Goal: Task Accomplishment & Management: Manage account settings

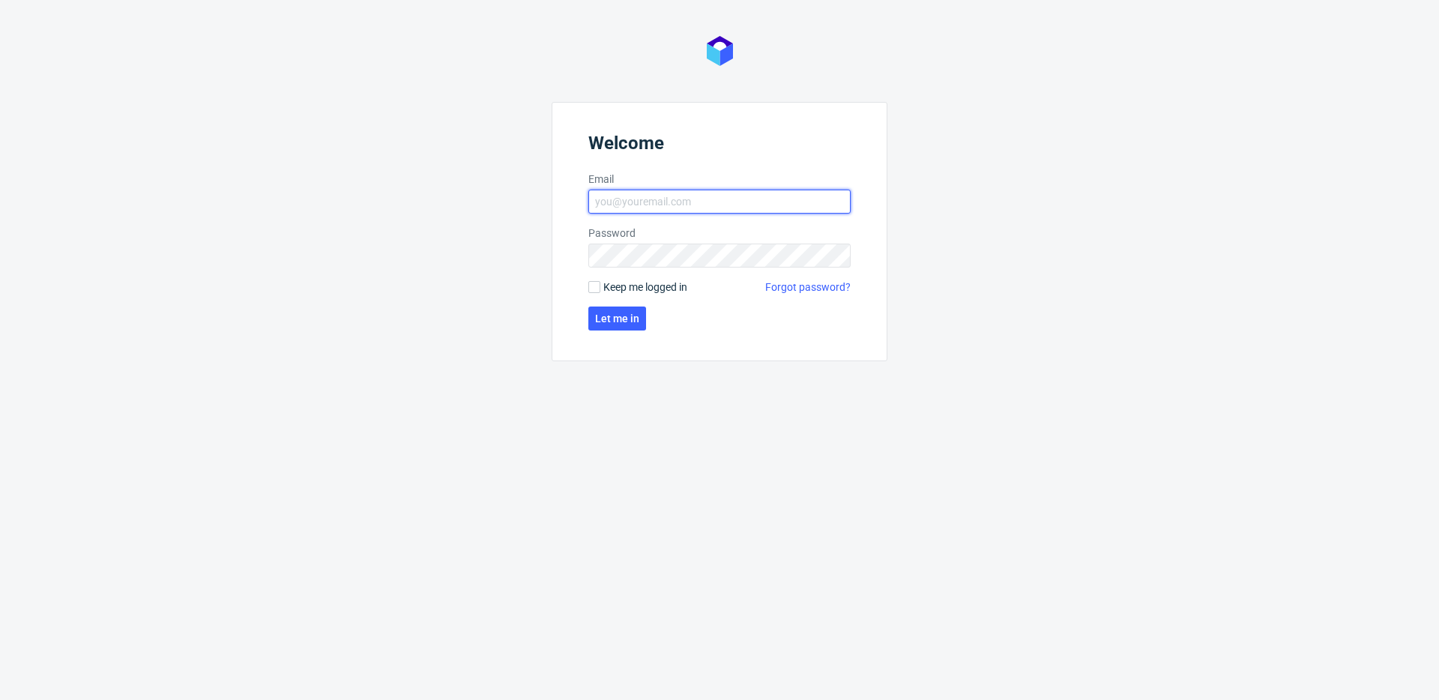
type input "[EMAIL_ADDRESS][DOMAIN_NAME]"
click at [667, 284] on span "Keep me logged in" at bounding box center [645, 287] width 84 height 15
click at [600, 284] on input "Keep me logged in" at bounding box center [594, 287] width 12 height 12
checkbox input "true"
click at [627, 319] on span "Let me in" at bounding box center [617, 318] width 44 height 10
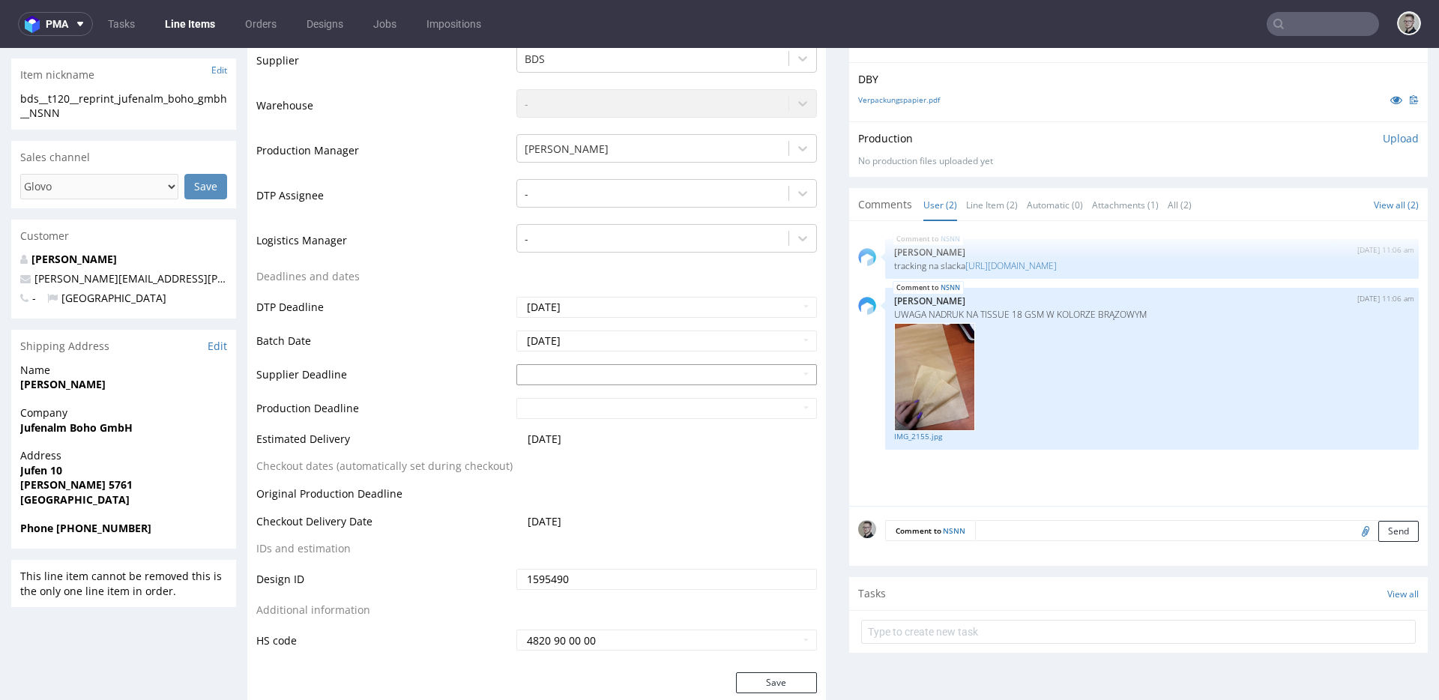
scroll to position [269, 0]
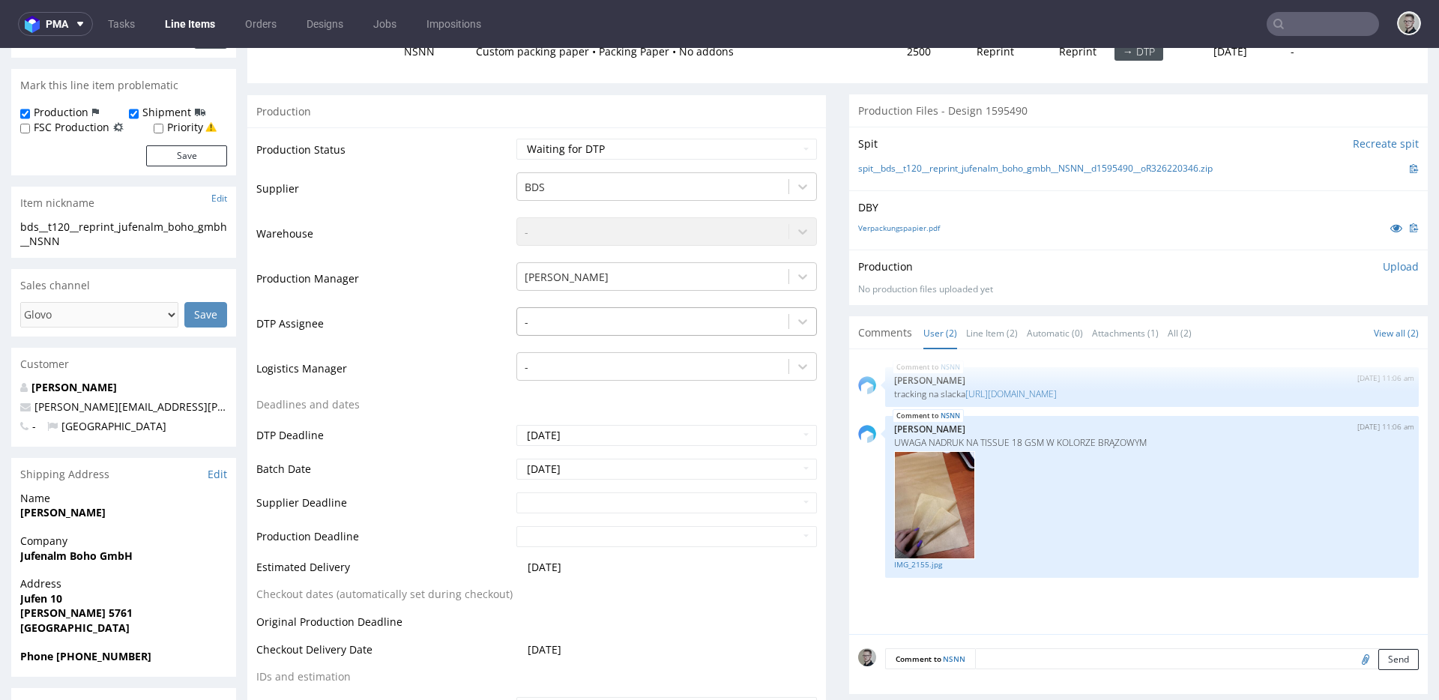
click at [616, 323] on div at bounding box center [653, 322] width 256 height 18
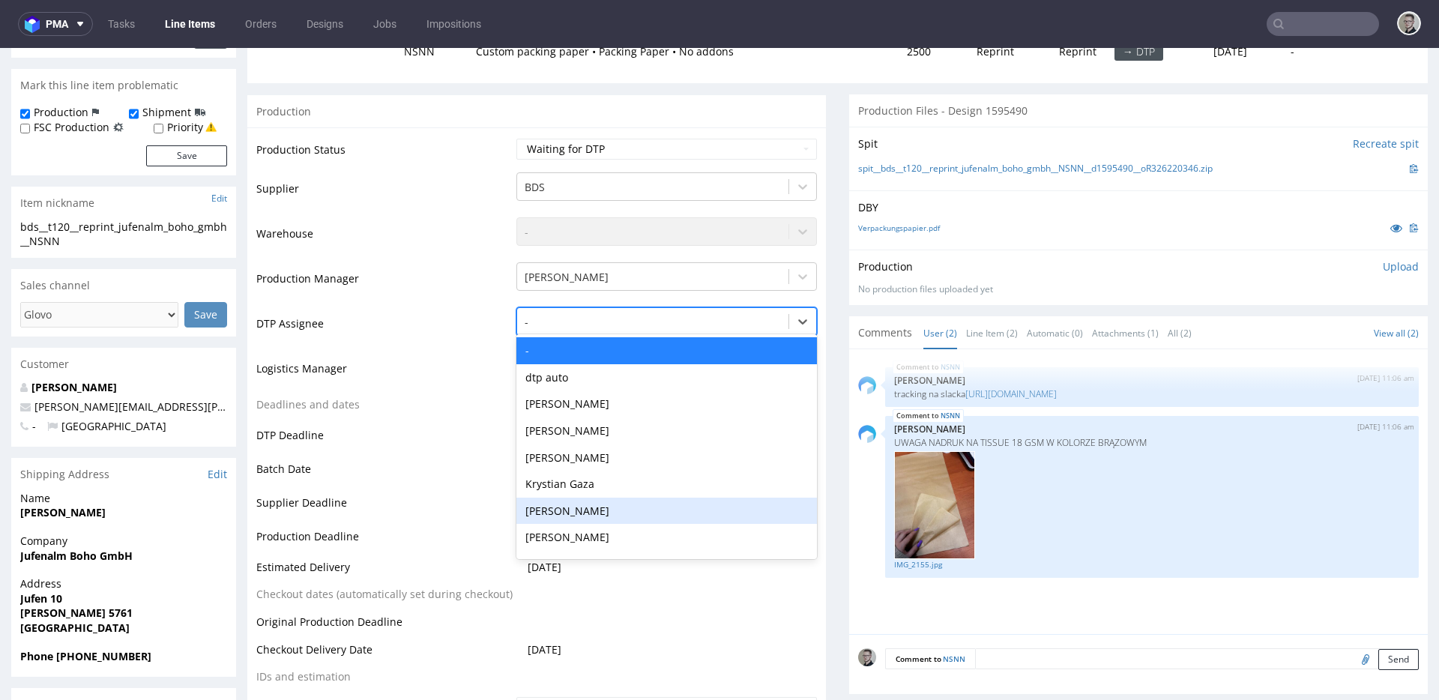
click at [582, 486] on div "Krystian Gaza" at bounding box center [666, 484] width 301 height 27
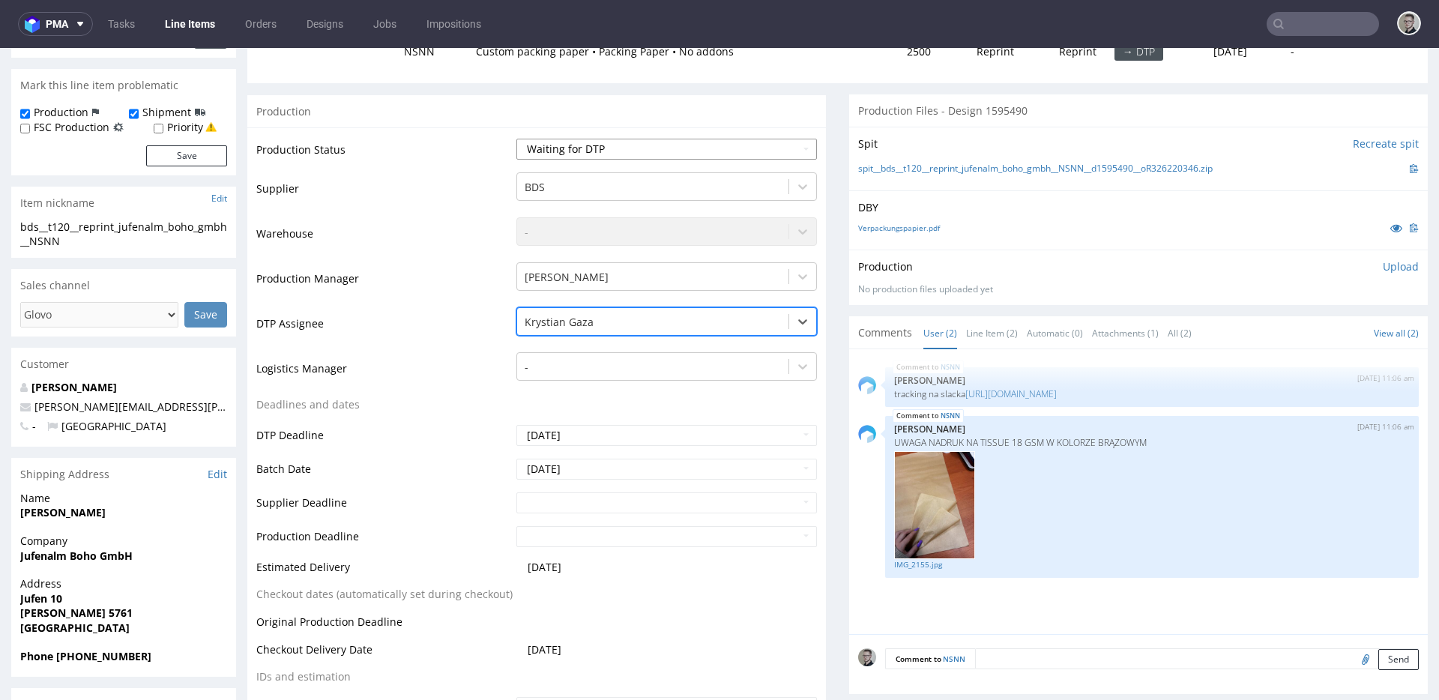
click at [625, 145] on select "Waiting for Artwork Waiting for Diecut Waiting for Mockup Waiting for DTP Waiti…" at bounding box center [666, 149] width 301 height 21
select select "dtp_in_process"
click at [516, 139] on select "Waiting for Artwork Waiting for Diecut Waiting for Mockup Waiting for DTP Waiti…" at bounding box center [666, 149] width 301 height 21
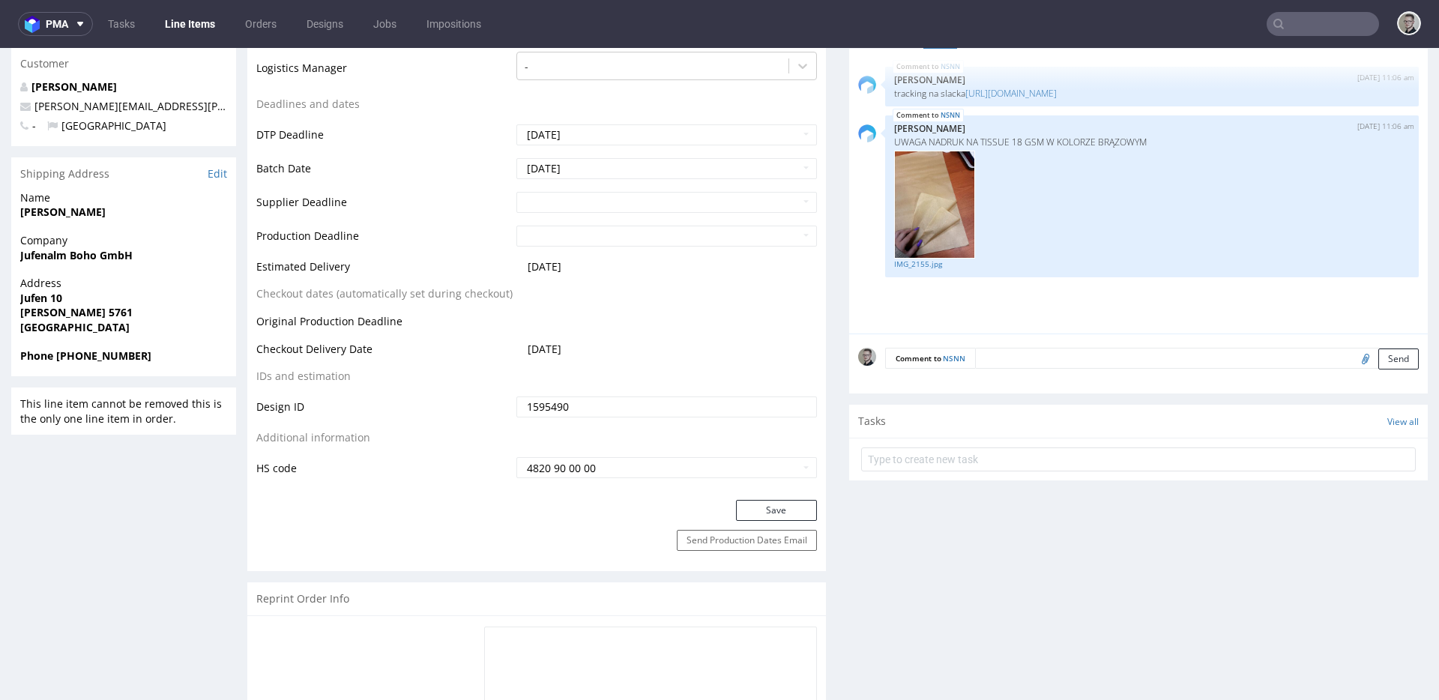
scroll to position [742, 0]
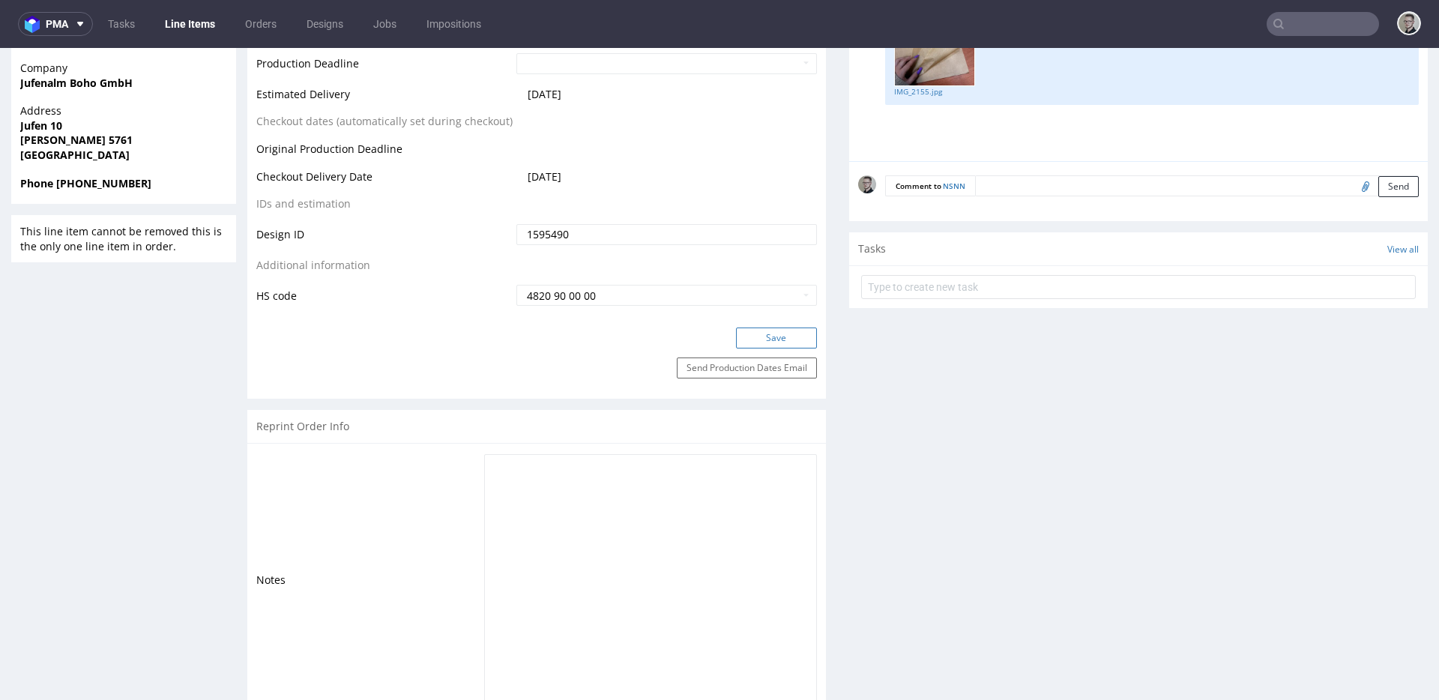
click at [771, 345] on button "Save" at bounding box center [776, 338] width 81 height 21
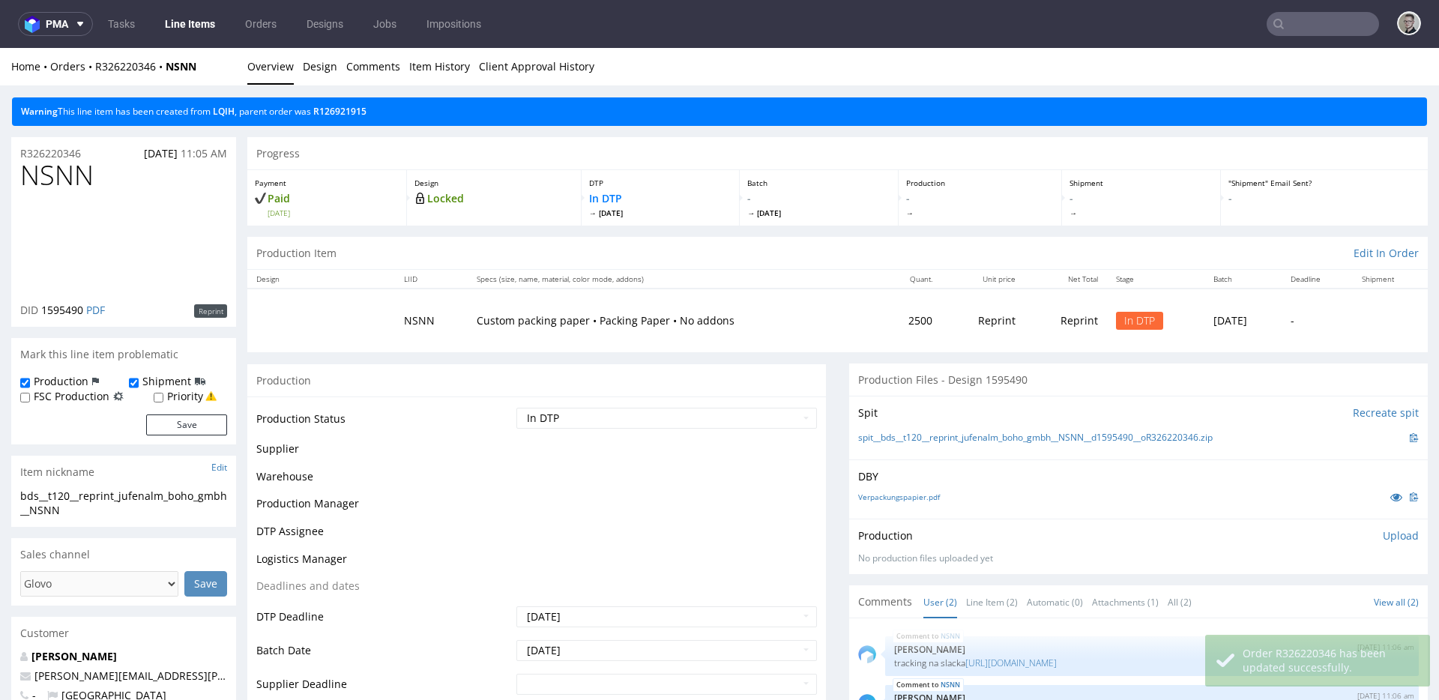
scroll to position [3, 0]
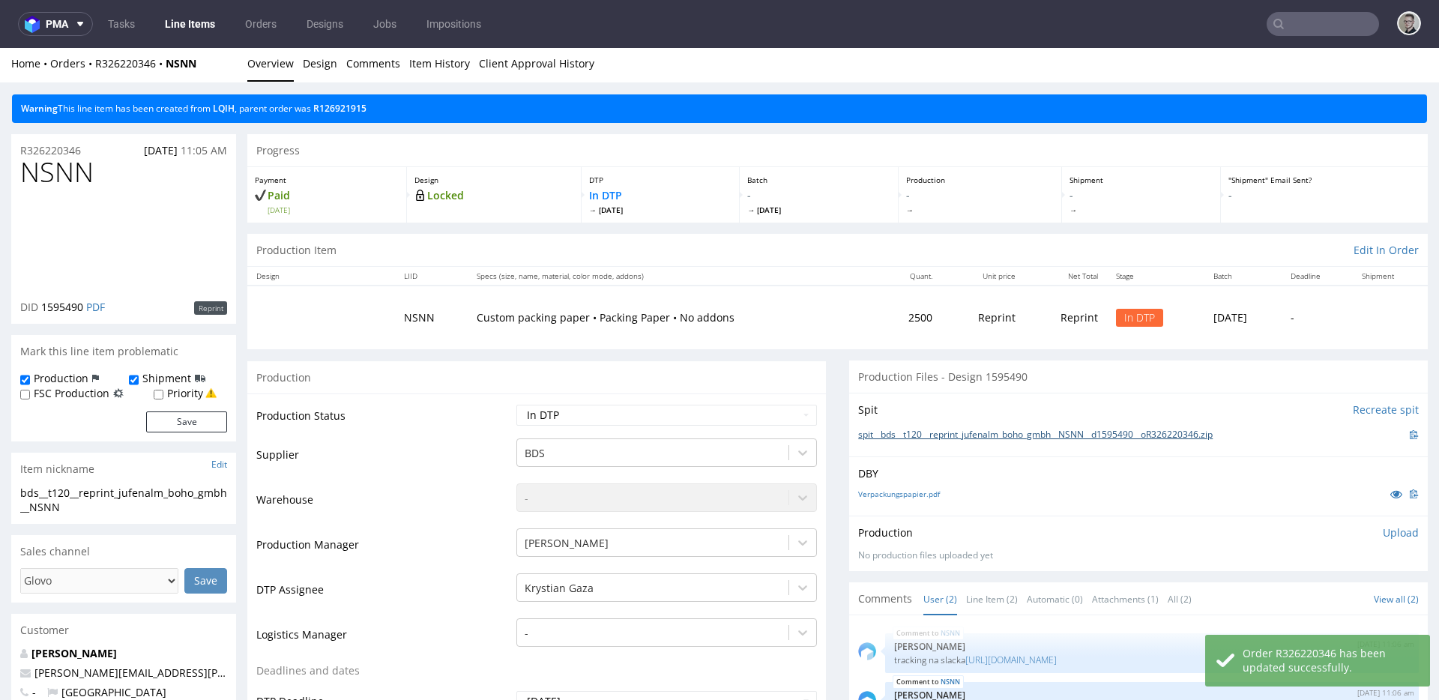
click at [943, 434] on link "spit__bds__t120__reprint_jufenalm_boho_gmbh__NSNN__d1595490__oR326220346.zip" at bounding box center [1035, 435] width 355 height 13
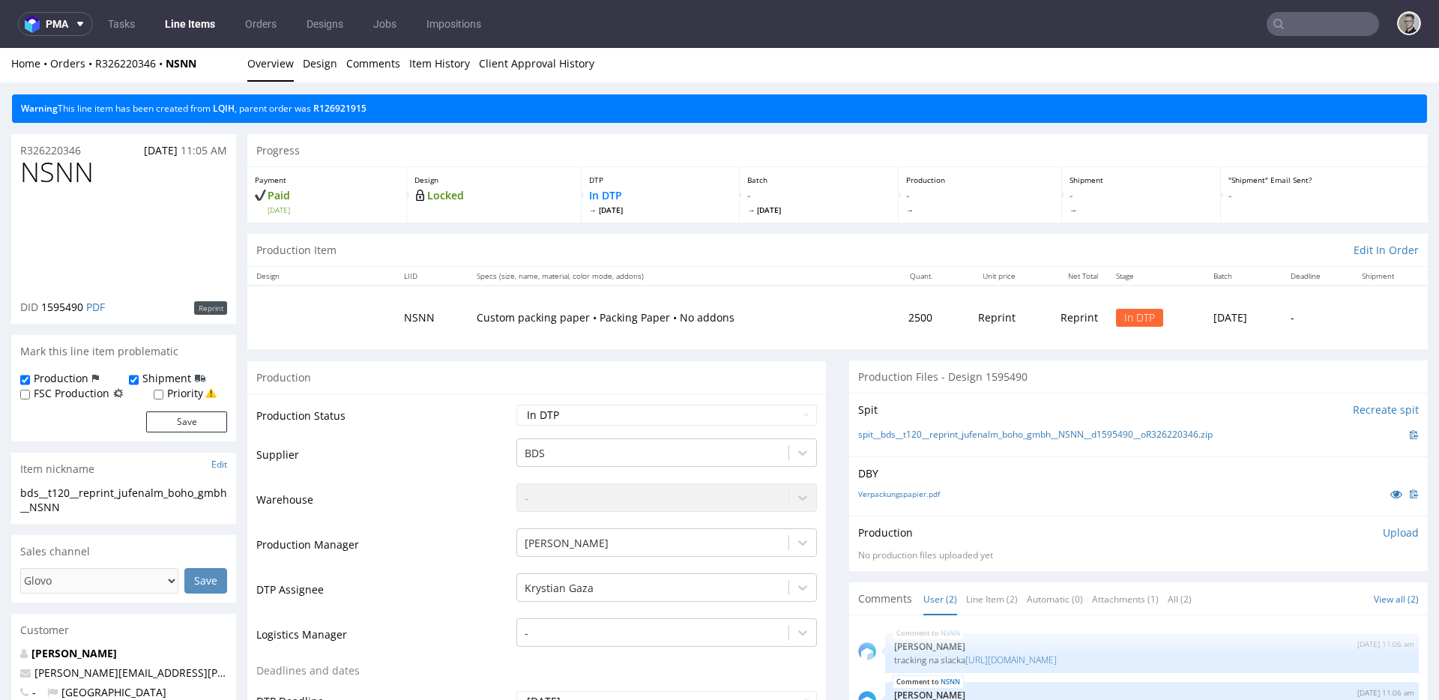
click at [71, 174] on span "NSNN" at bounding box center [56, 172] width 73 height 30
copy span "NSNN"
click at [1394, 532] on div "Production Upload No production files uploaded yet Description (optional) Add f…" at bounding box center [1138, 543] width 579 height 55
click at [1383, 532] on p "Upload" at bounding box center [1401, 532] width 36 height 15
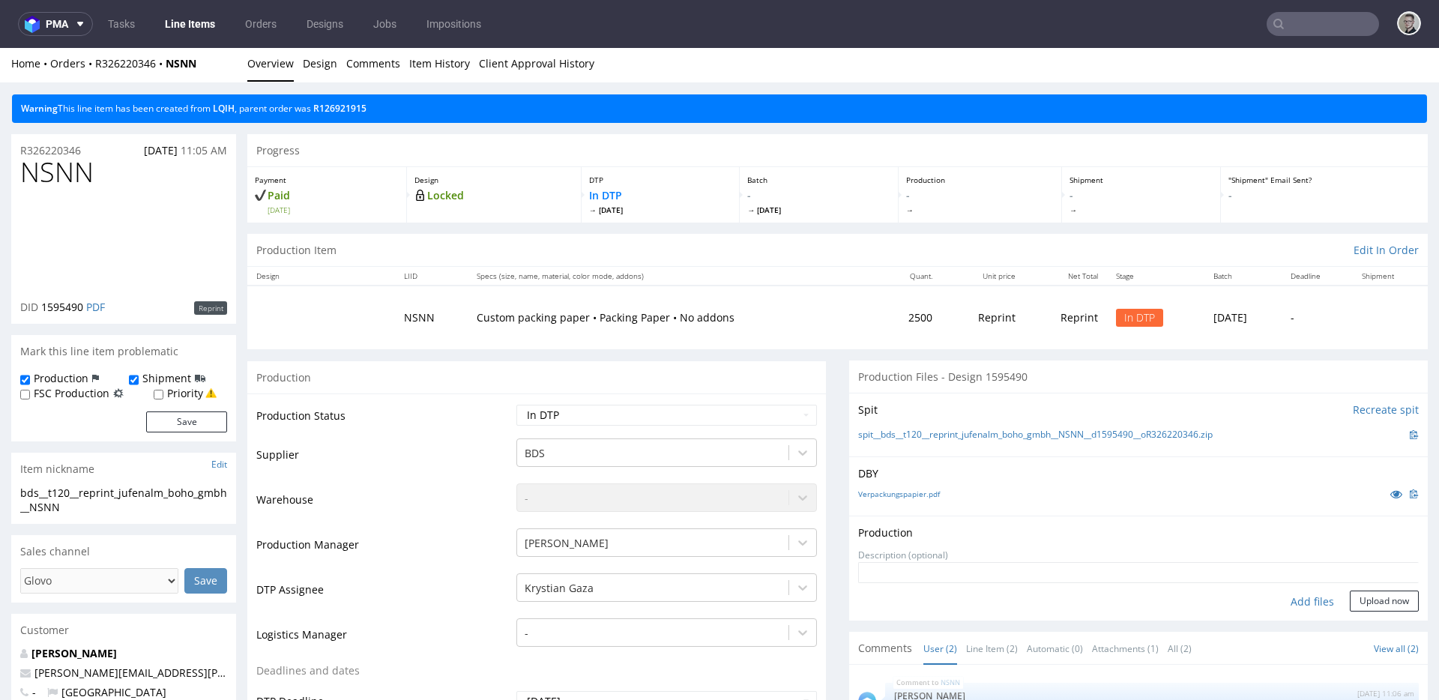
click at [1306, 594] on div "Add files" at bounding box center [1312, 602] width 75 height 22
type input "C:\fakepath\bds__t120__reprint_jufenalm_boho_gmbh__NSNN__d1595490__oR326220346_…"
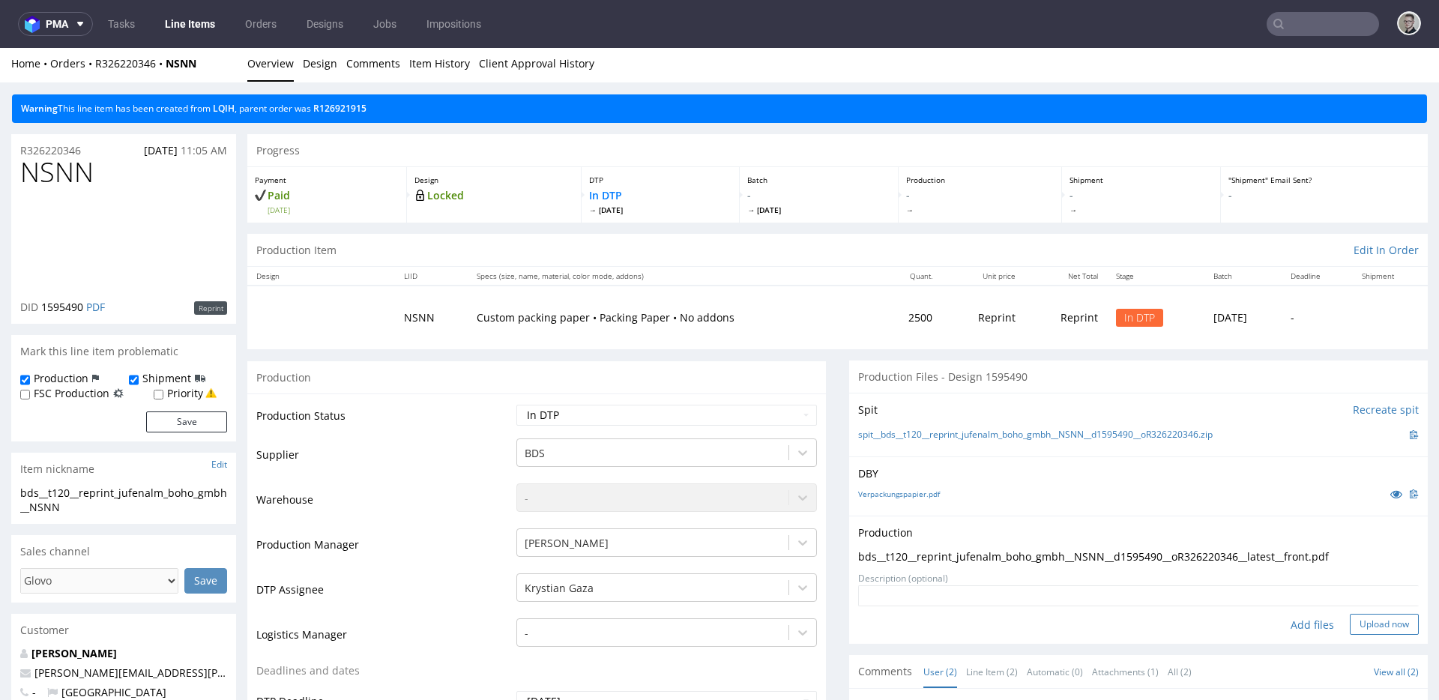
click at [1374, 621] on button "Upload now" at bounding box center [1384, 624] width 69 height 21
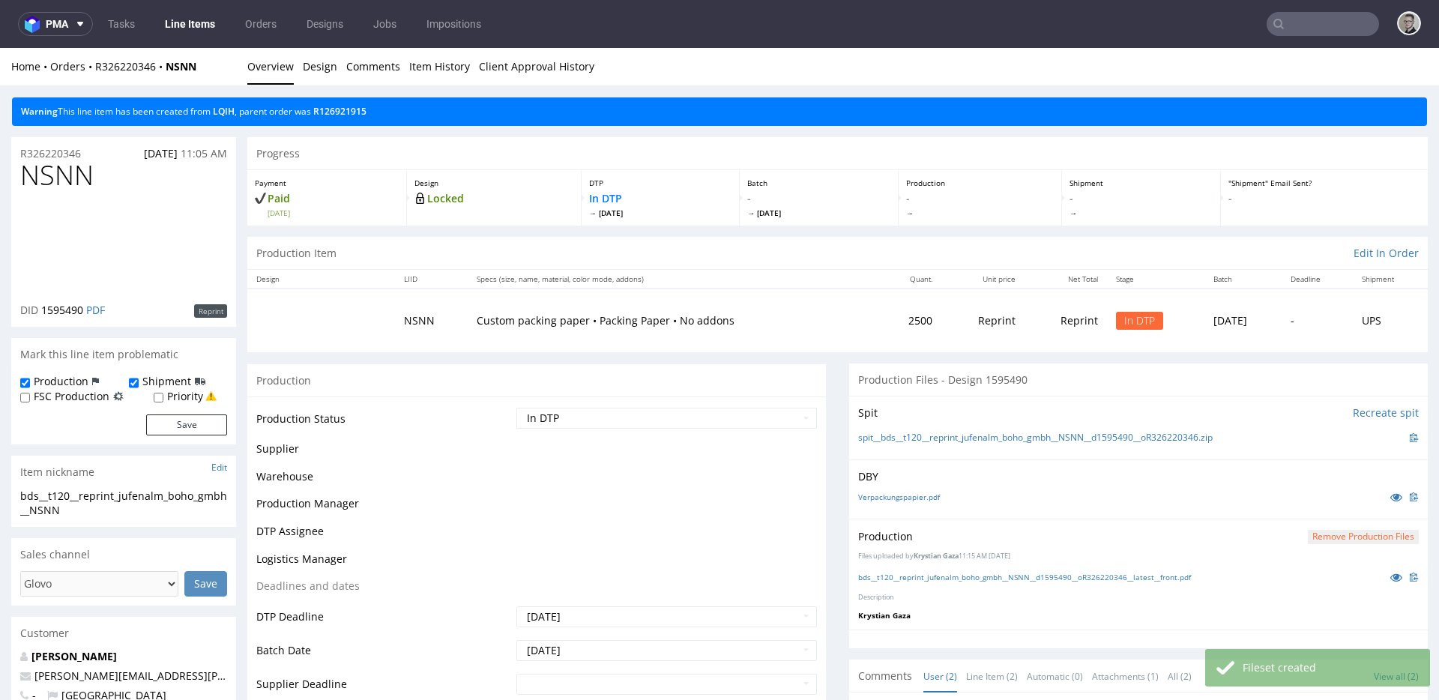
scroll to position [0, 0]
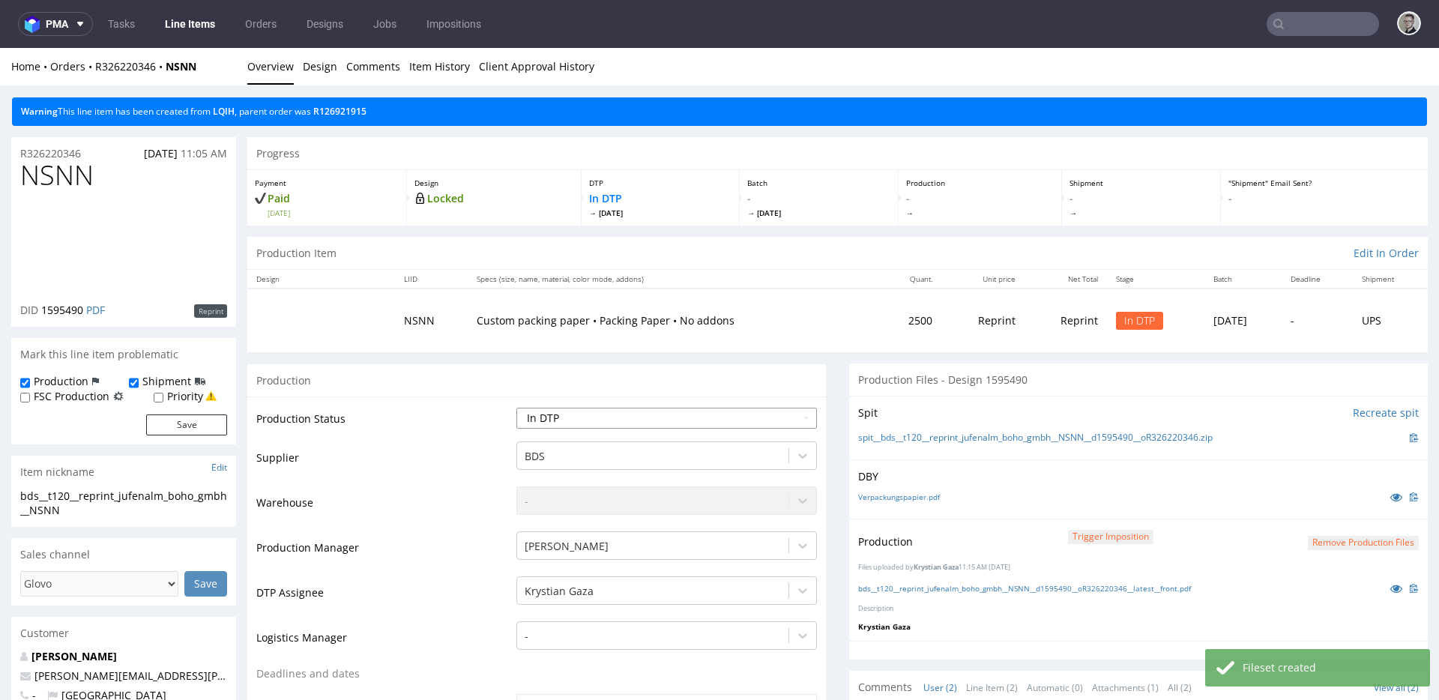
click at [597, 416] on select "Waiting for Artwork Waiting for Diecut Waiting for Mockup Waiting for DTP Waiti…" at bounding box center [666, 418] width 301 height 21
select select "dtp_production_ready"
click at [516, 408] on select "Waiting for Artwork Waiting for Diecut Waiting for Mockup Waiting for DTP Waiti…" at bounding box center [666, 418] width 301 height 21
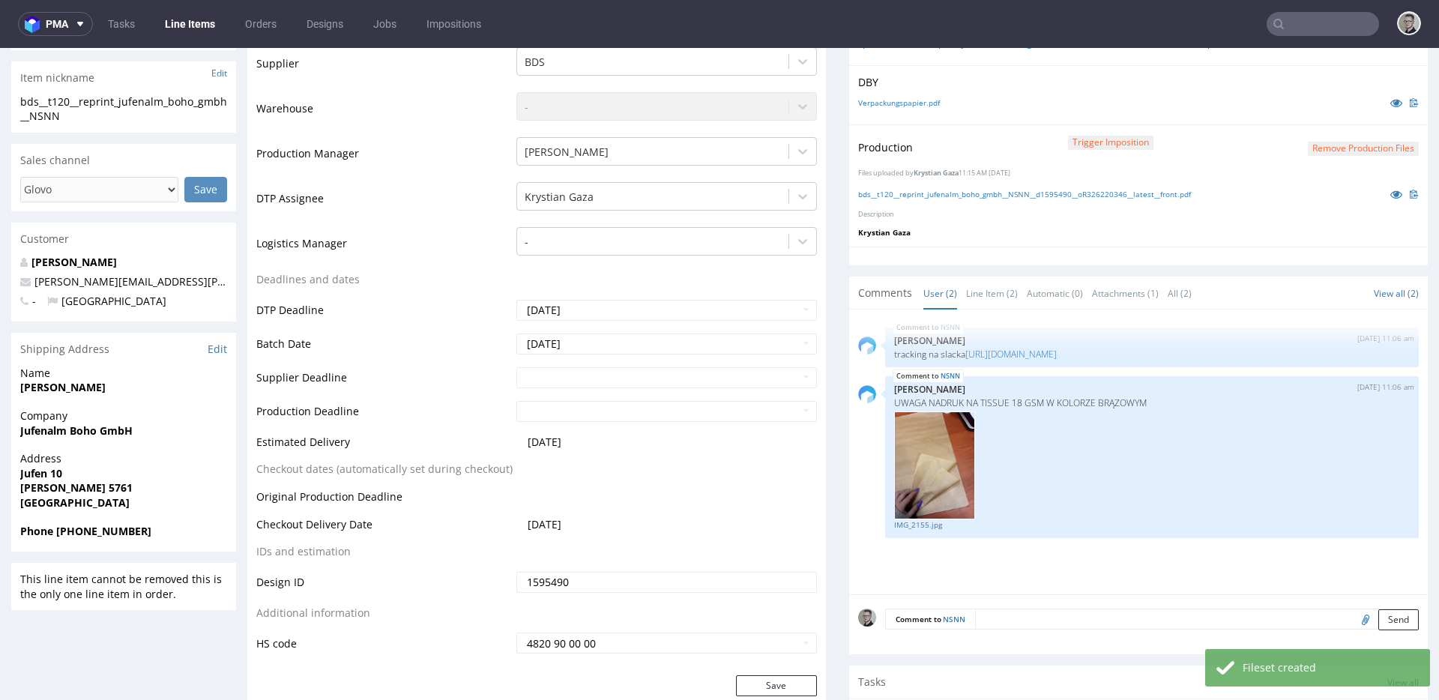
scroll to position [682, 0]
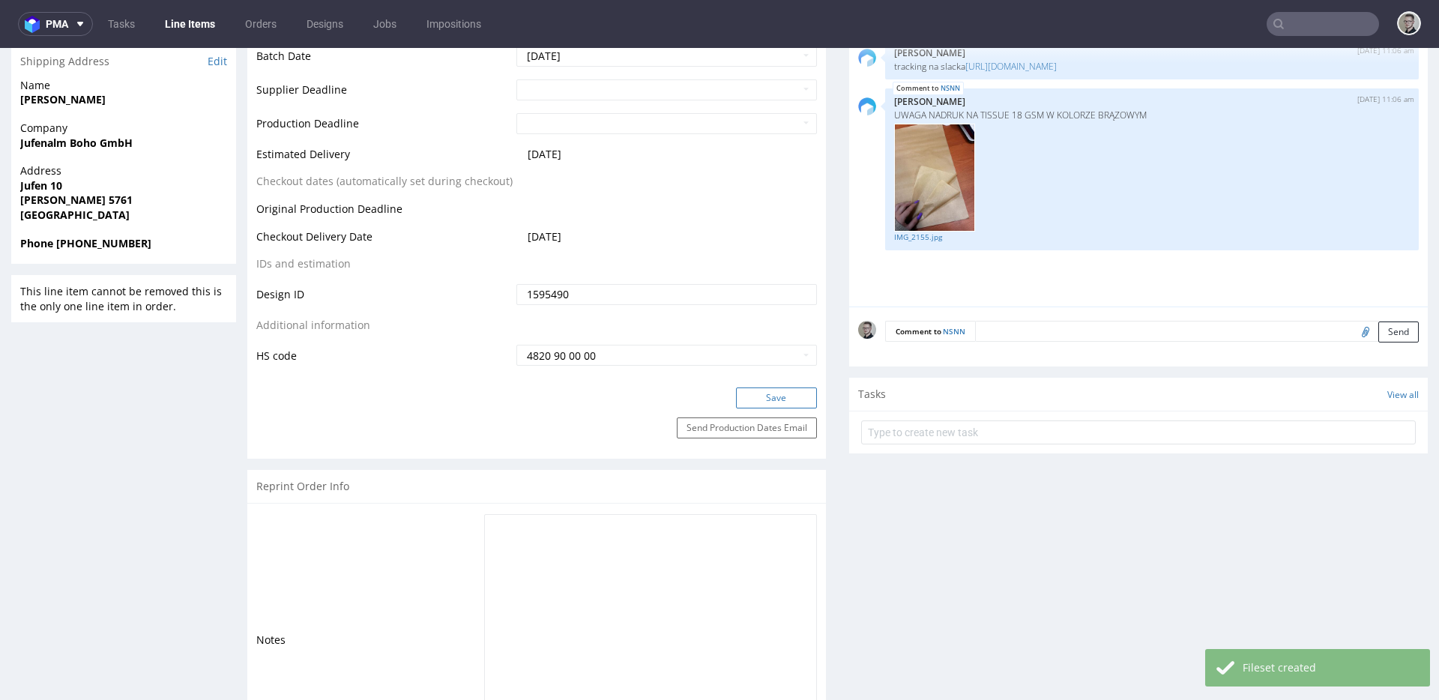
click at [747, 393] on button "Save" at bounding box center [776, 398] width 81 height 21
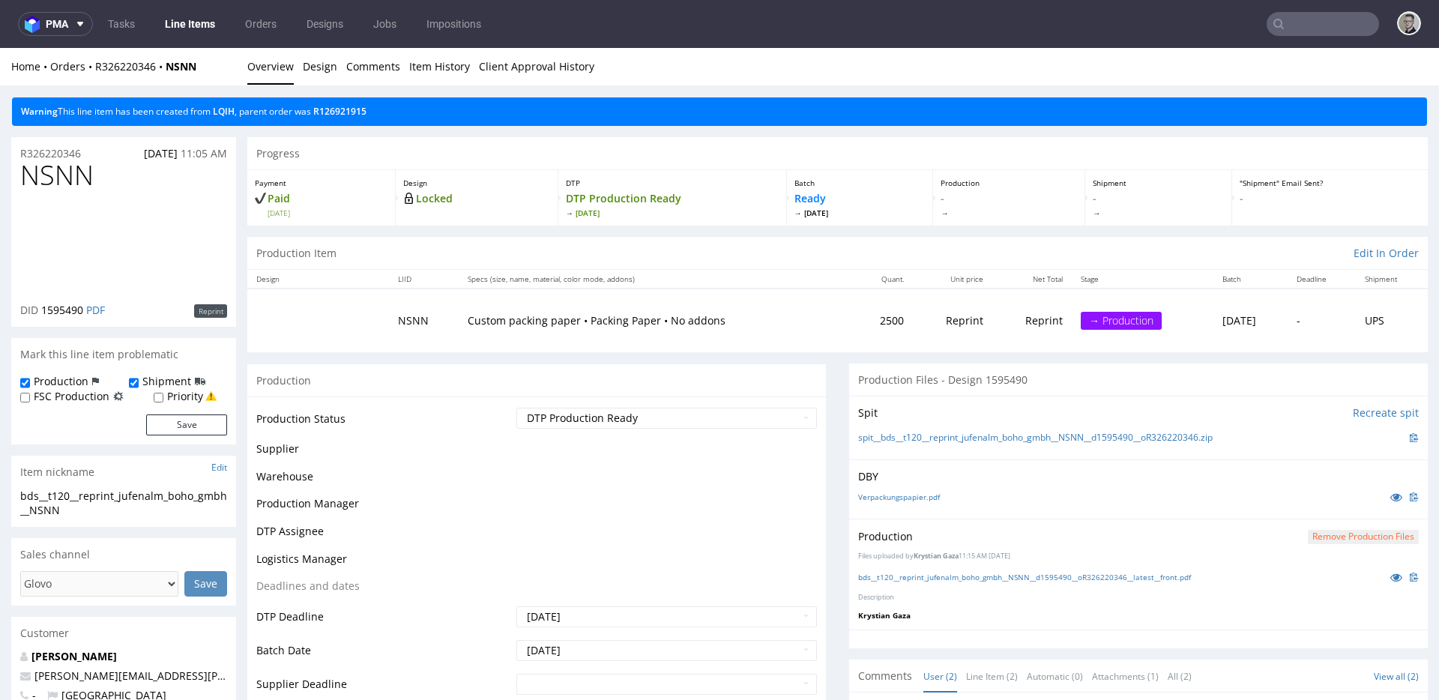
scroll to position [0, 0]
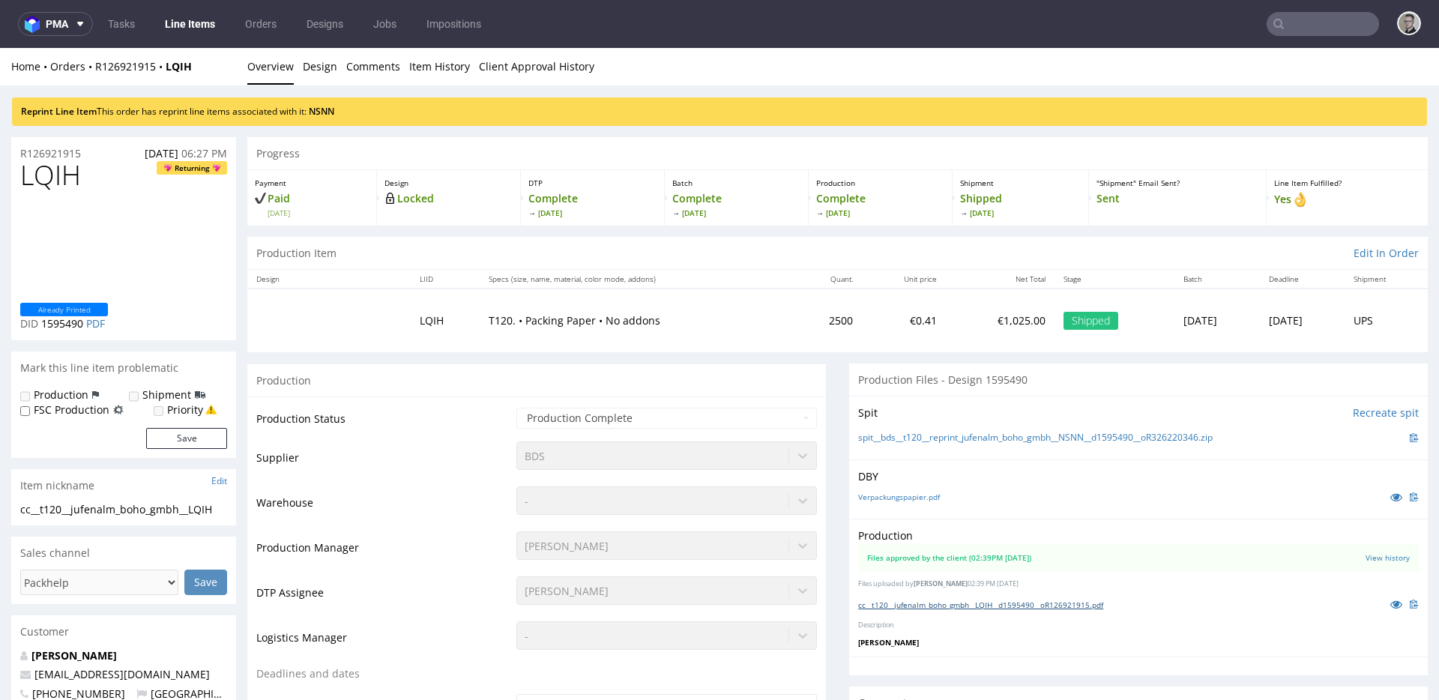
click at [967, 602] on link "cc__t120__jufenalm_boho_gmbh__LQIH__d1595490__oR126921915.pdf" at bounding box center [980, 605] width 245 height 10
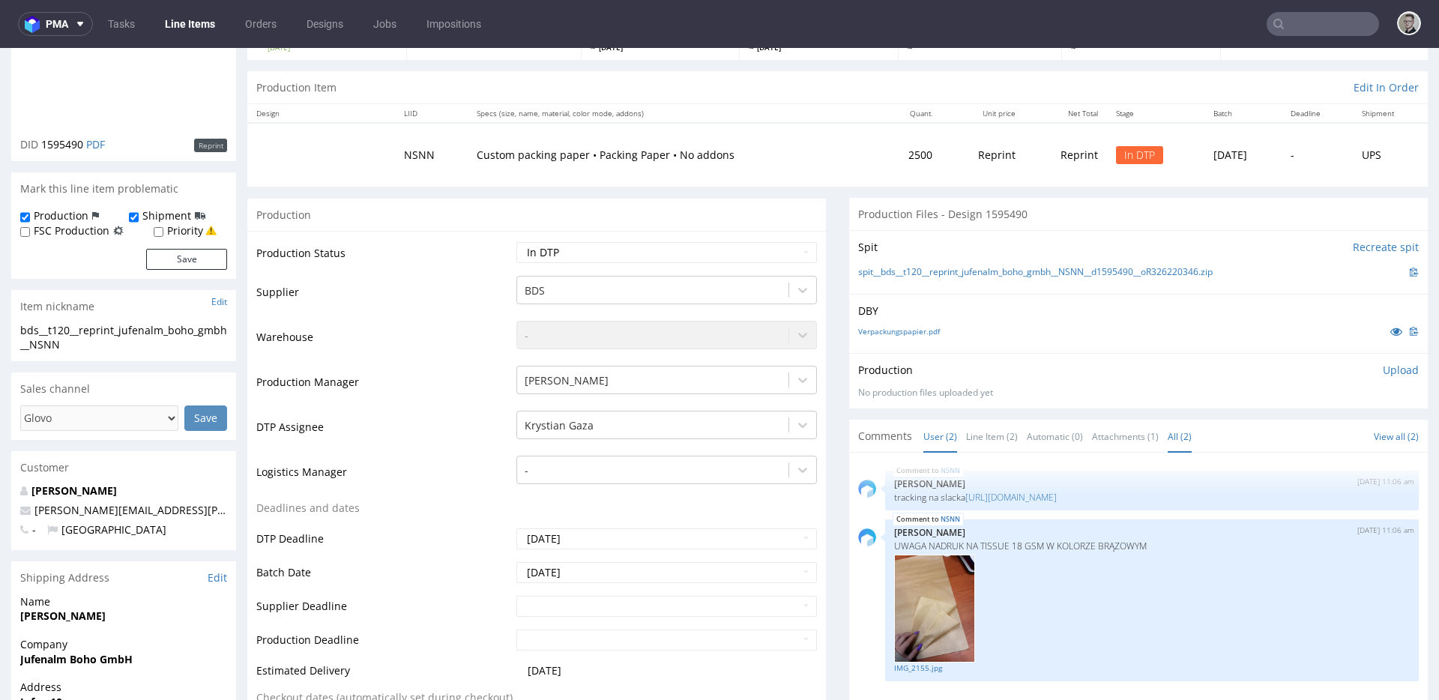
scroll to position [310, 0]
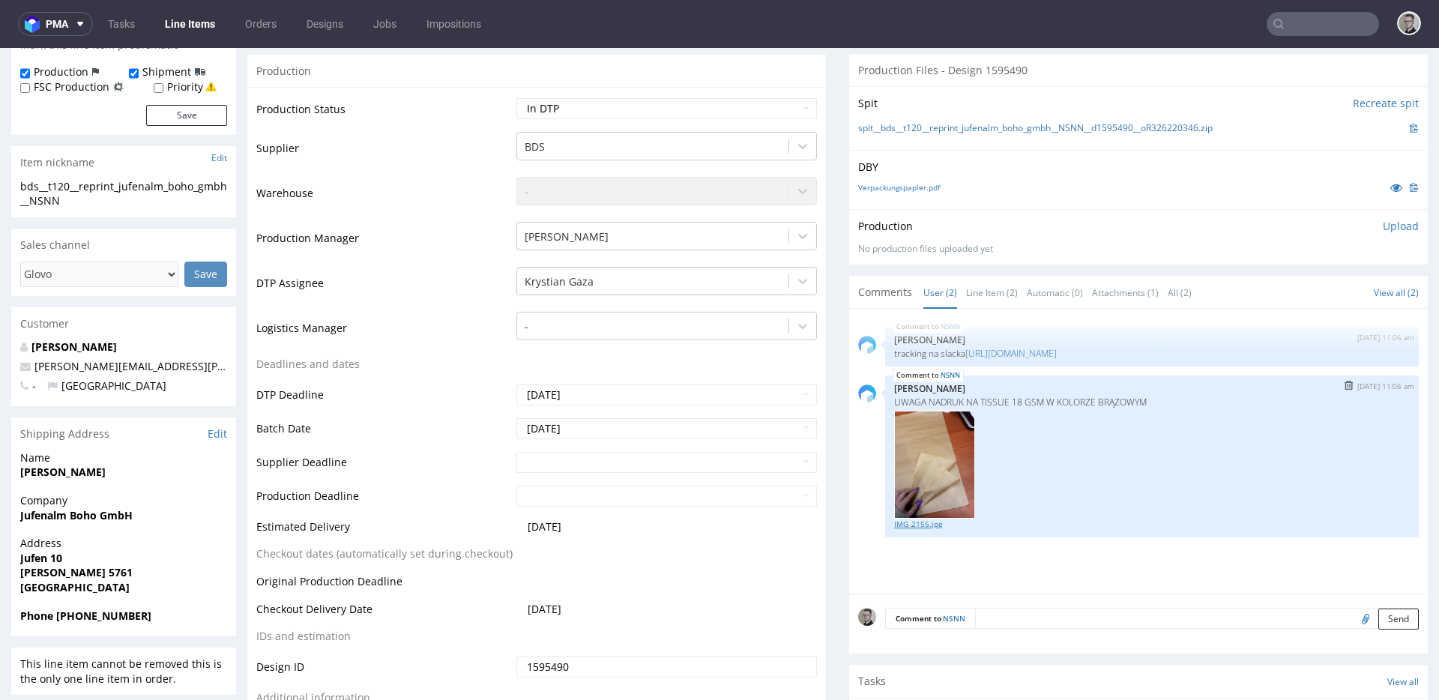
click at [905, 522] on link "IMG_2155.jpg" at bounding box center [1152, 524] width 516 height 11
click at [1390, 185] on icon at bounding box center [1396, 187] width 12 height 10
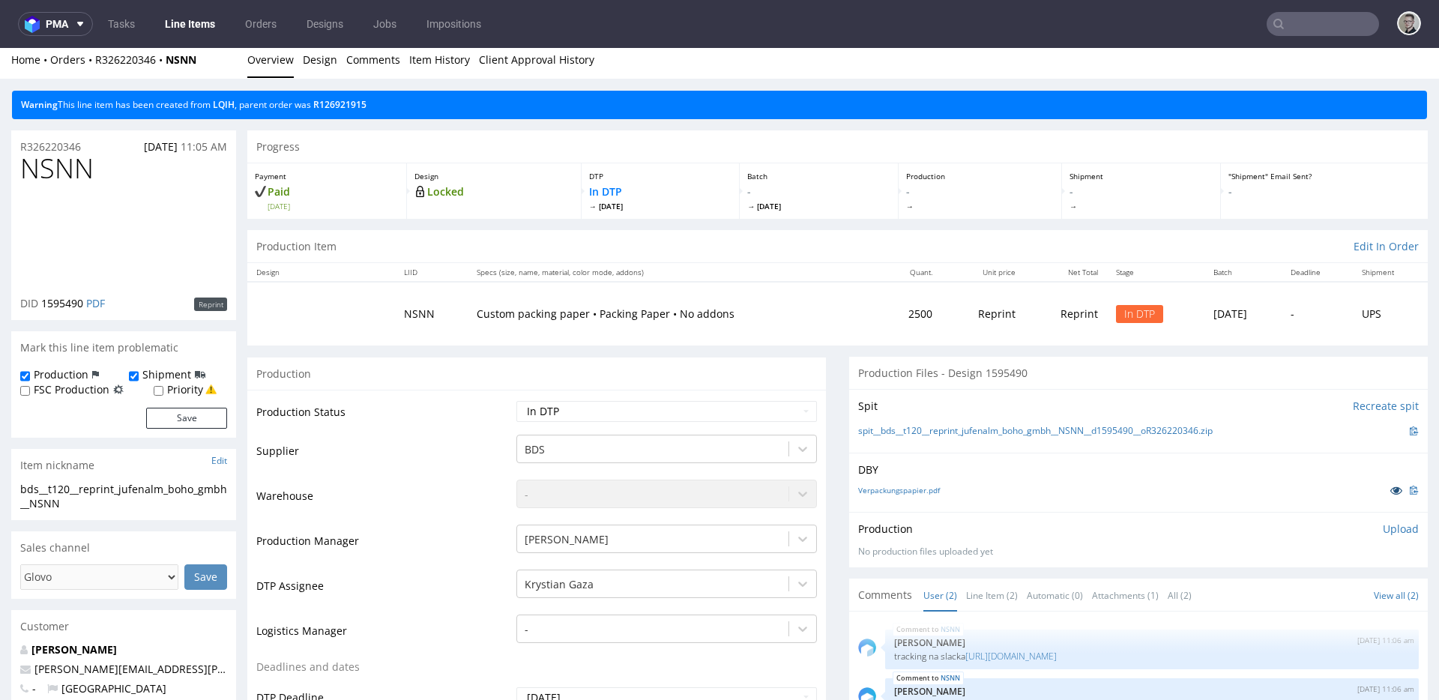
scroll to position [0, 0]
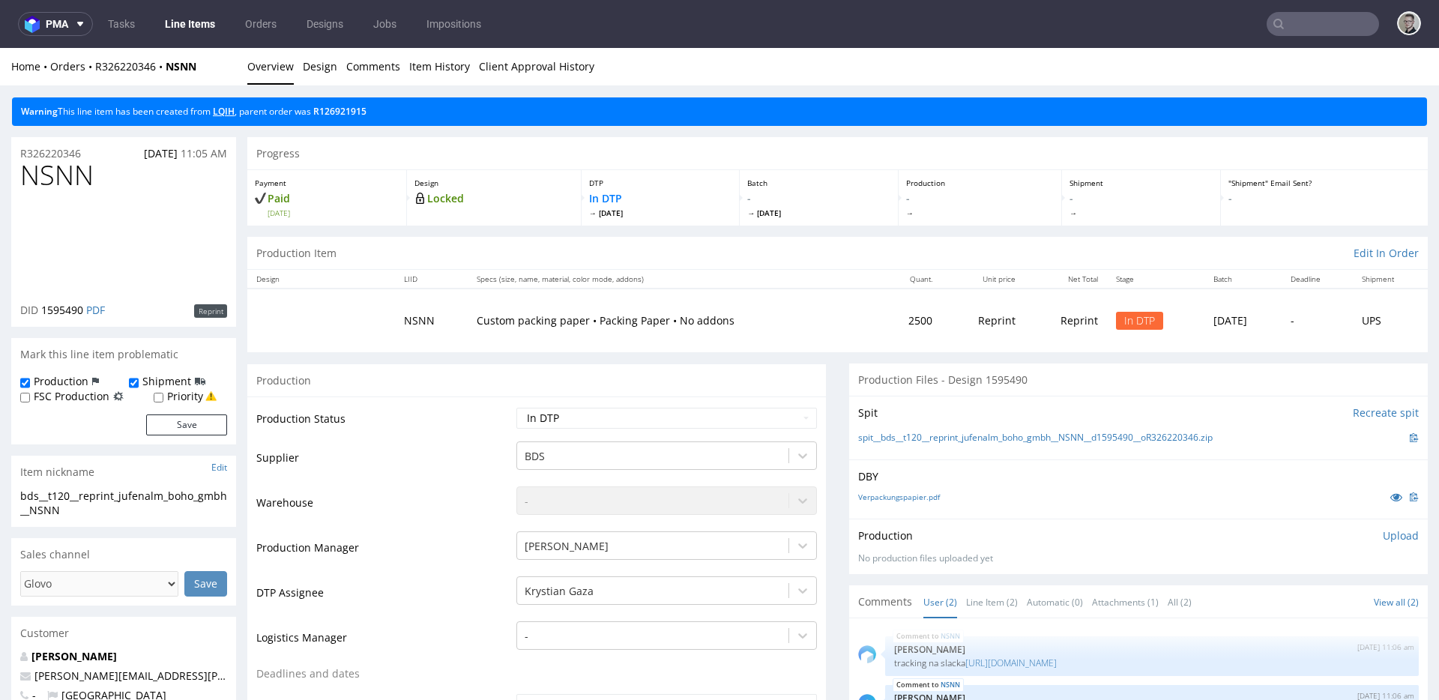
click at [227, 106] on link "LQIH" at bounding box center [224, 111] width 22 height 13
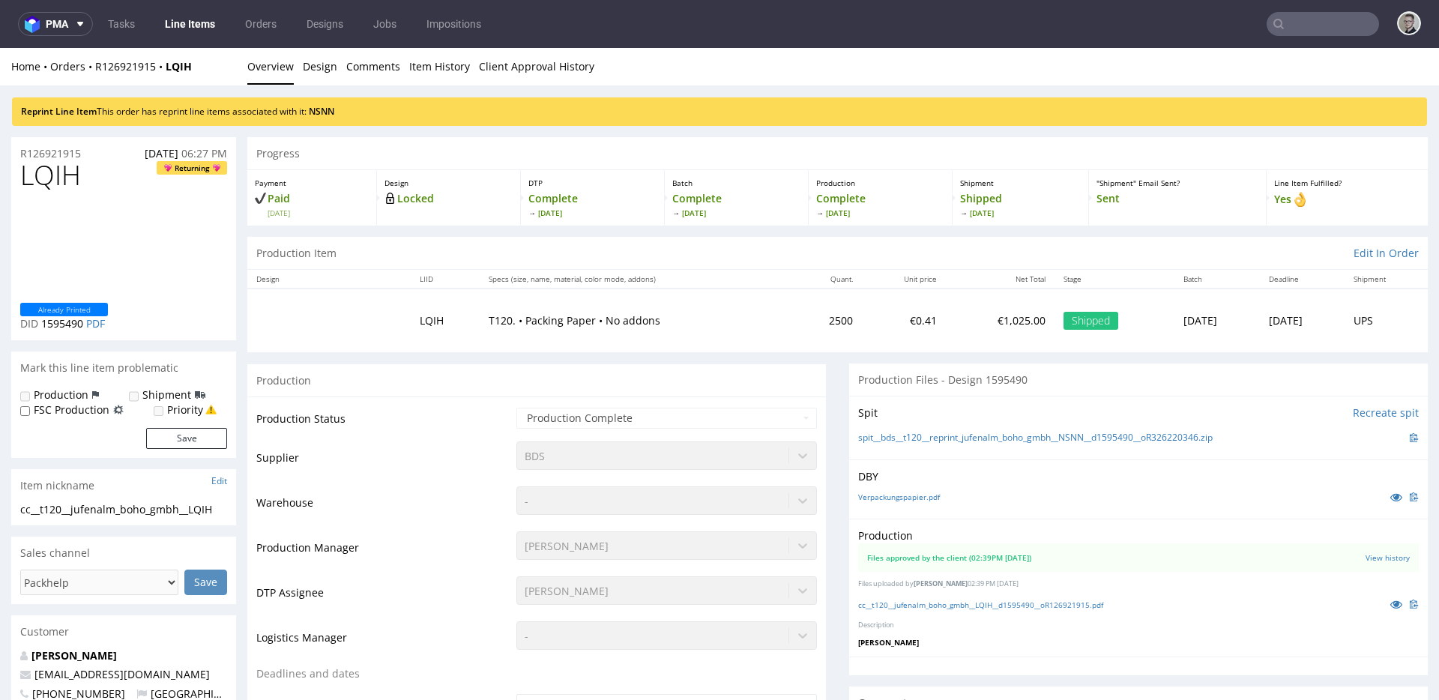
scroll to position [310, 0]
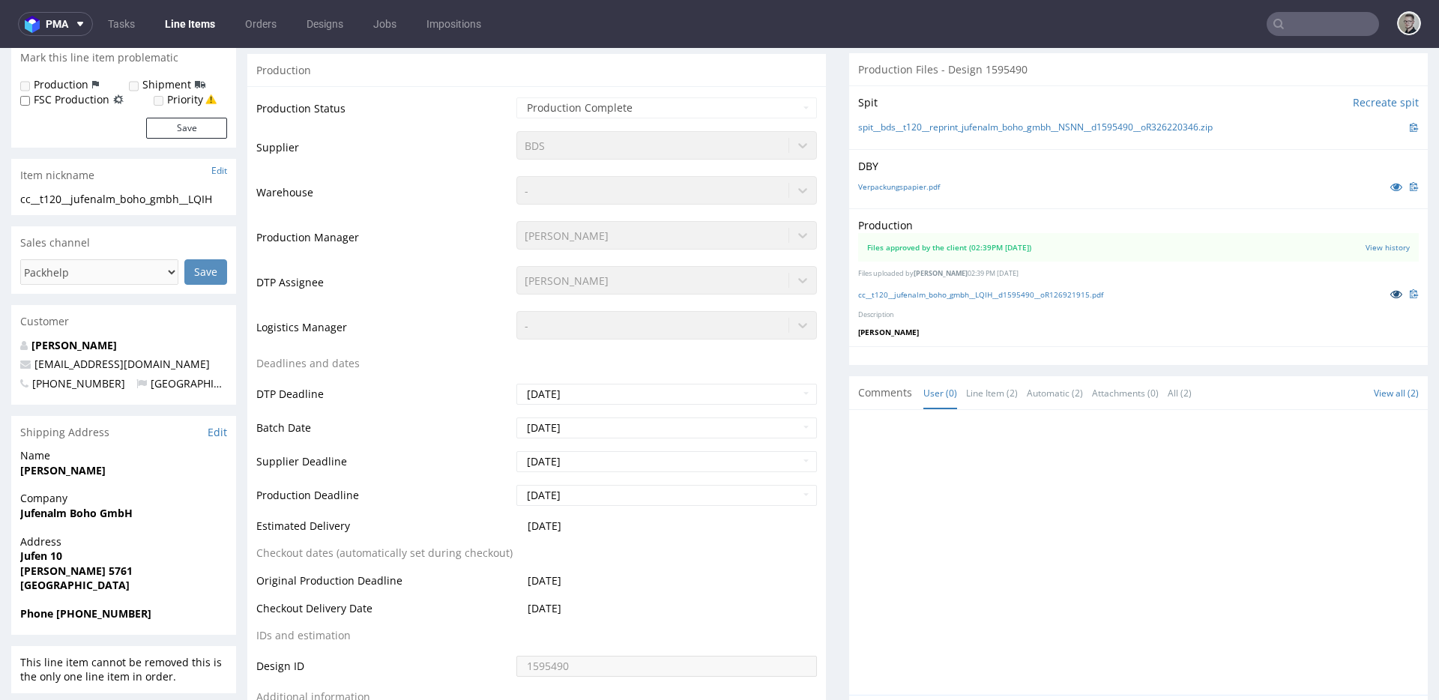
click at [1390, 297] on icon at bounding box center [1396, 294] width 12 height 10
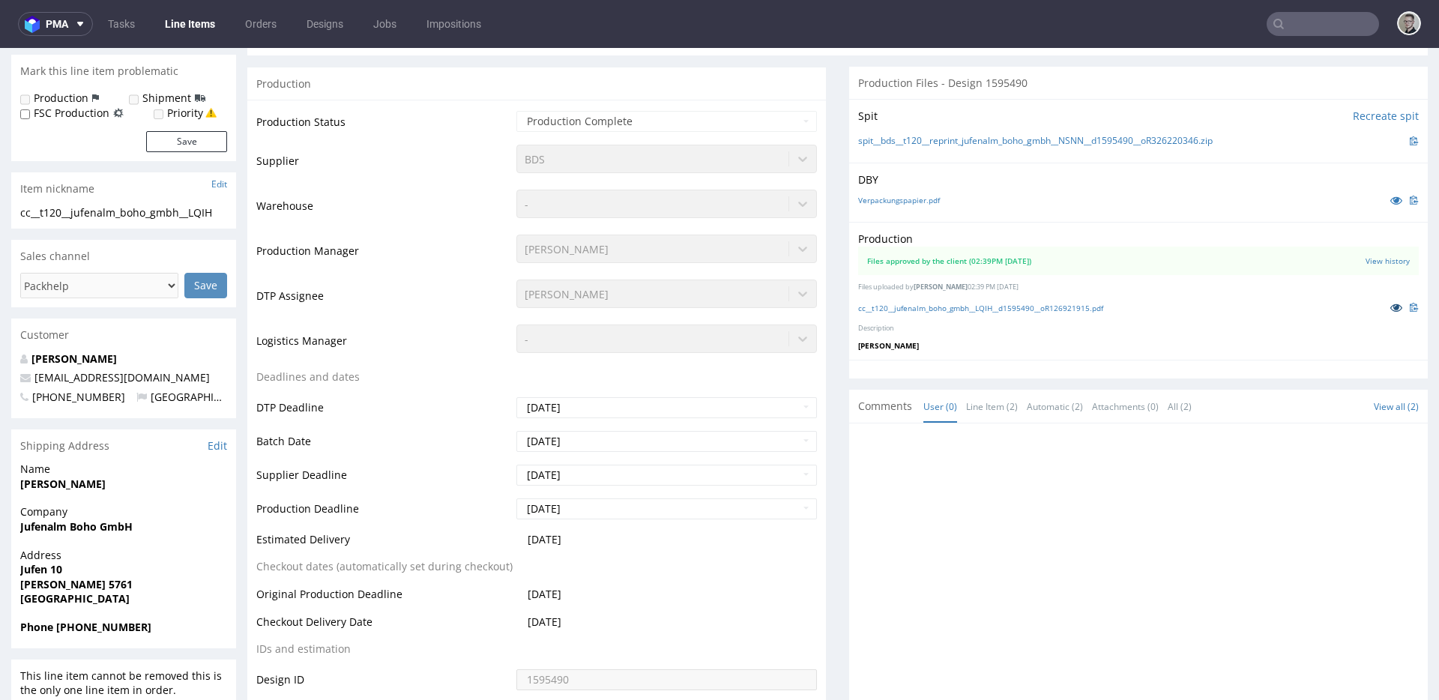
scroll to position [278, 0]
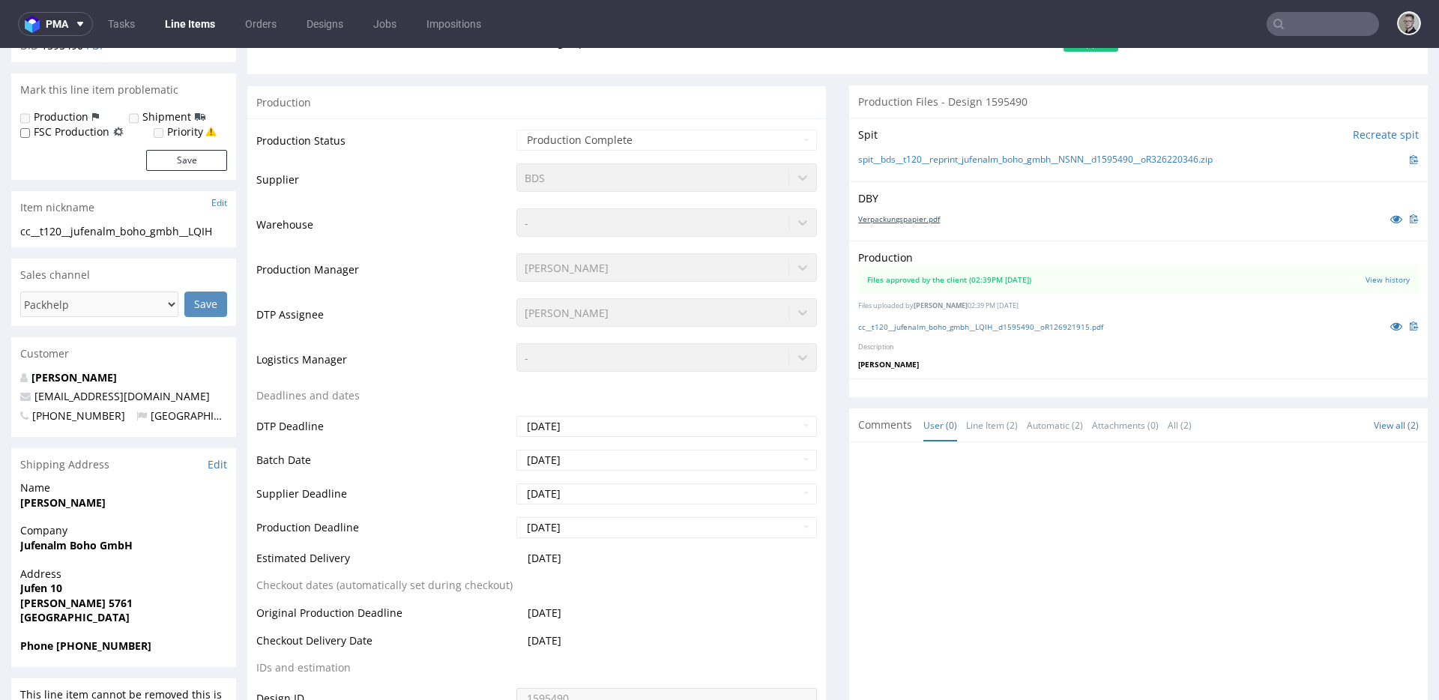
click at [899, 222] on link "Verpackungspapier.pdf" at bounding box center [899, 219] width 82 height 10
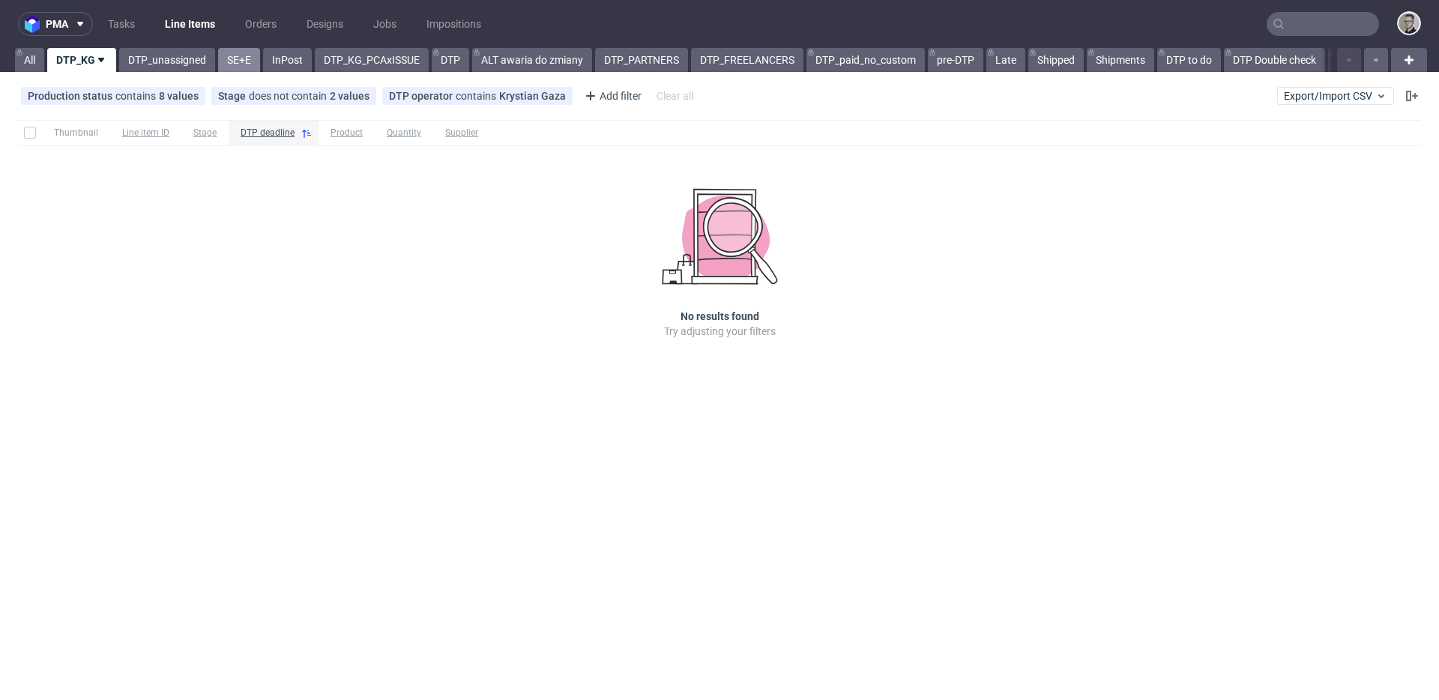
click at [249, 60] on link "SE+E" at bounding box center [239, 60] width 42 height 24
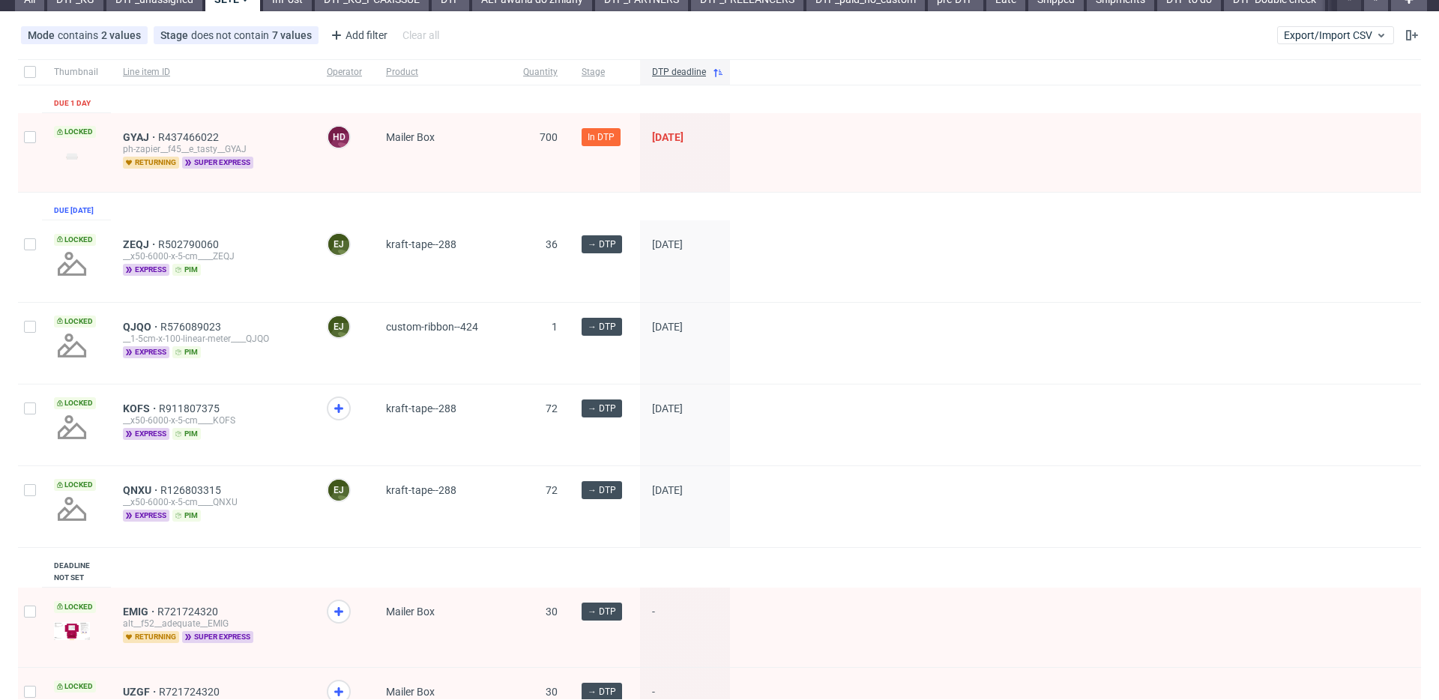
scroll to position [117, 0]
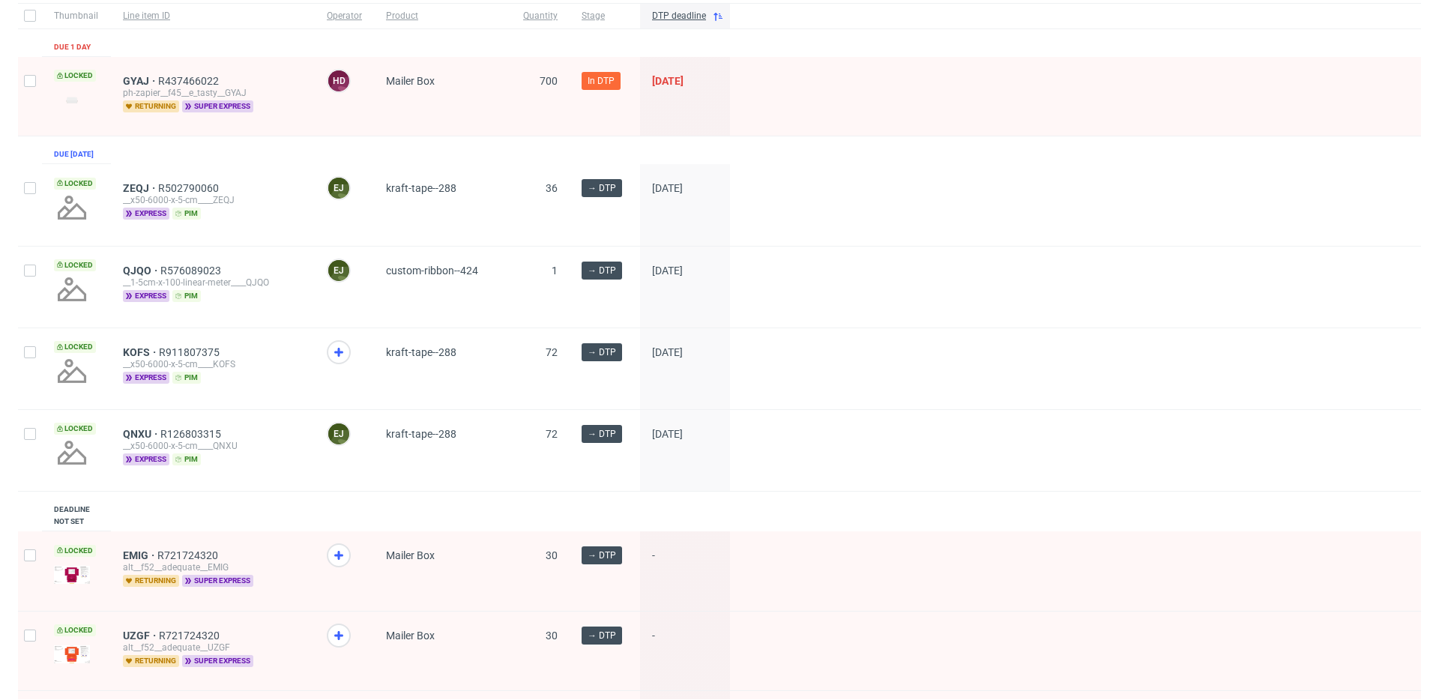
drag, startPoint x: 345, startPoint y: 360, endPoint x: 382, endPoint y: 370, distance: 38.2
click at [345, 360] on icon at bounding box center [339, 352] width 18 height 18
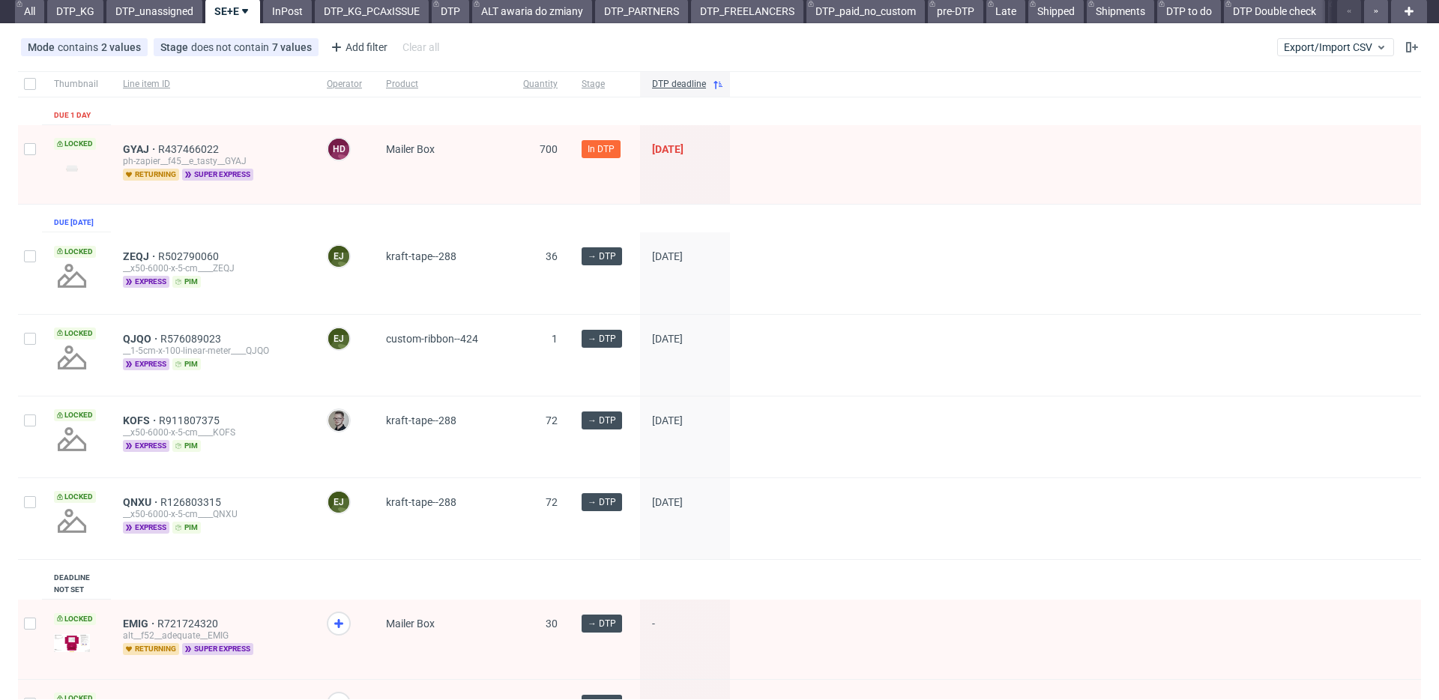
scroll to position [0, 0]
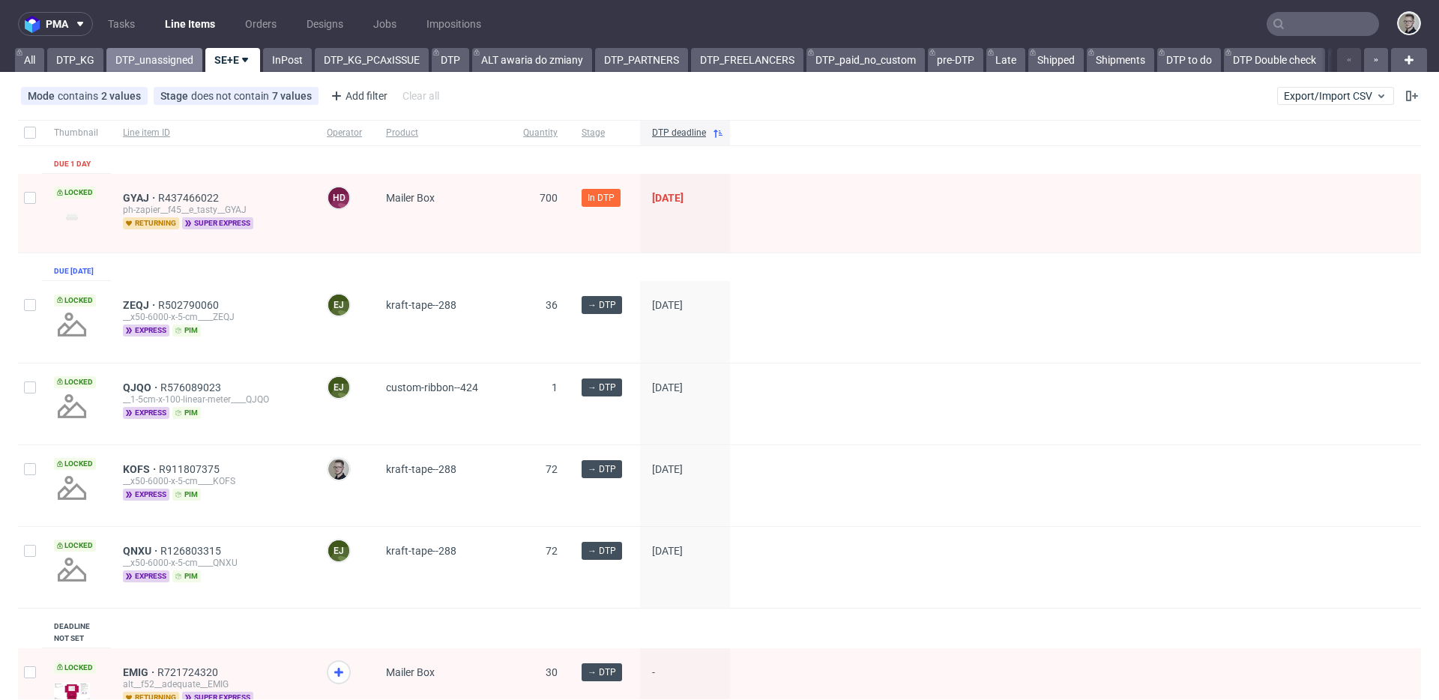
click at [124, 58] on link "DTP_unassigned" at bounding box center [154, 60] width 96 height 24
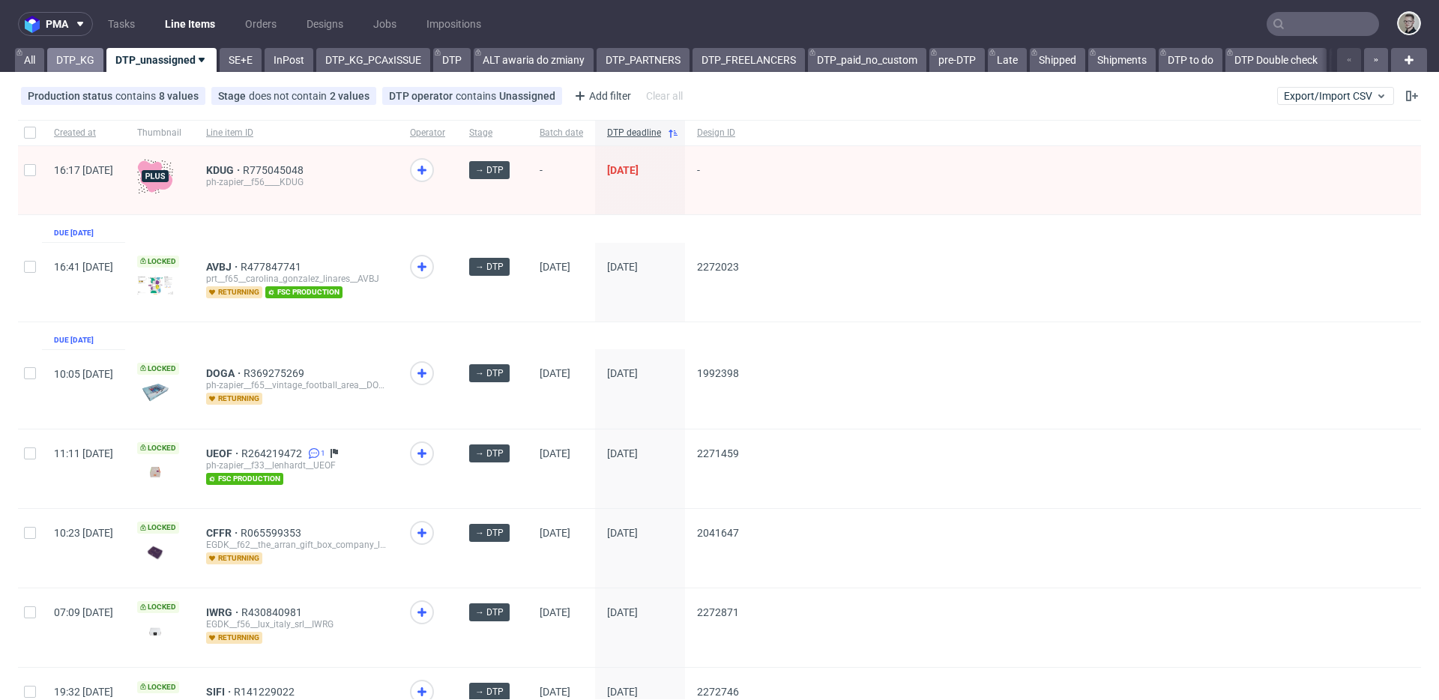
click at [86, 55] on link "DTP_KG" at bounding box center [75, 60] width 56 height 24
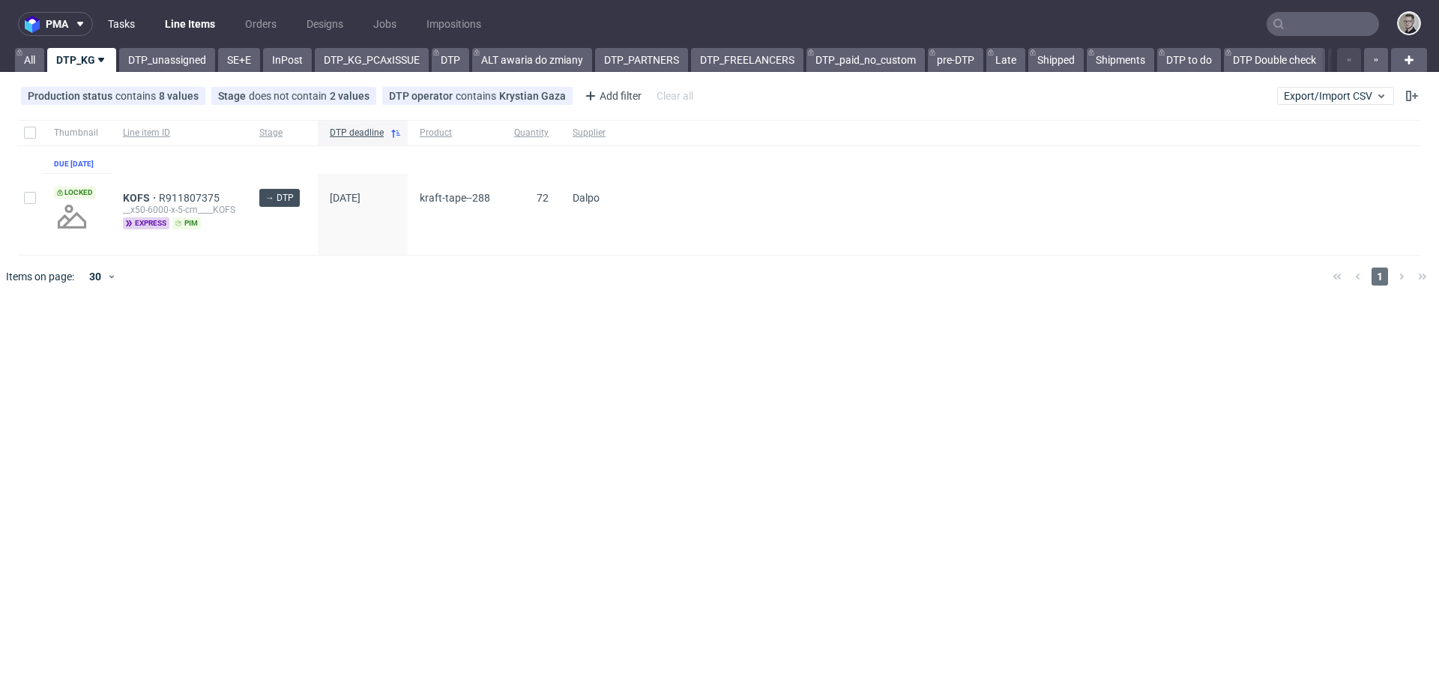
click at [118, 24] on link "Tasks" at bounding box center [121, 24] width 45 height 24
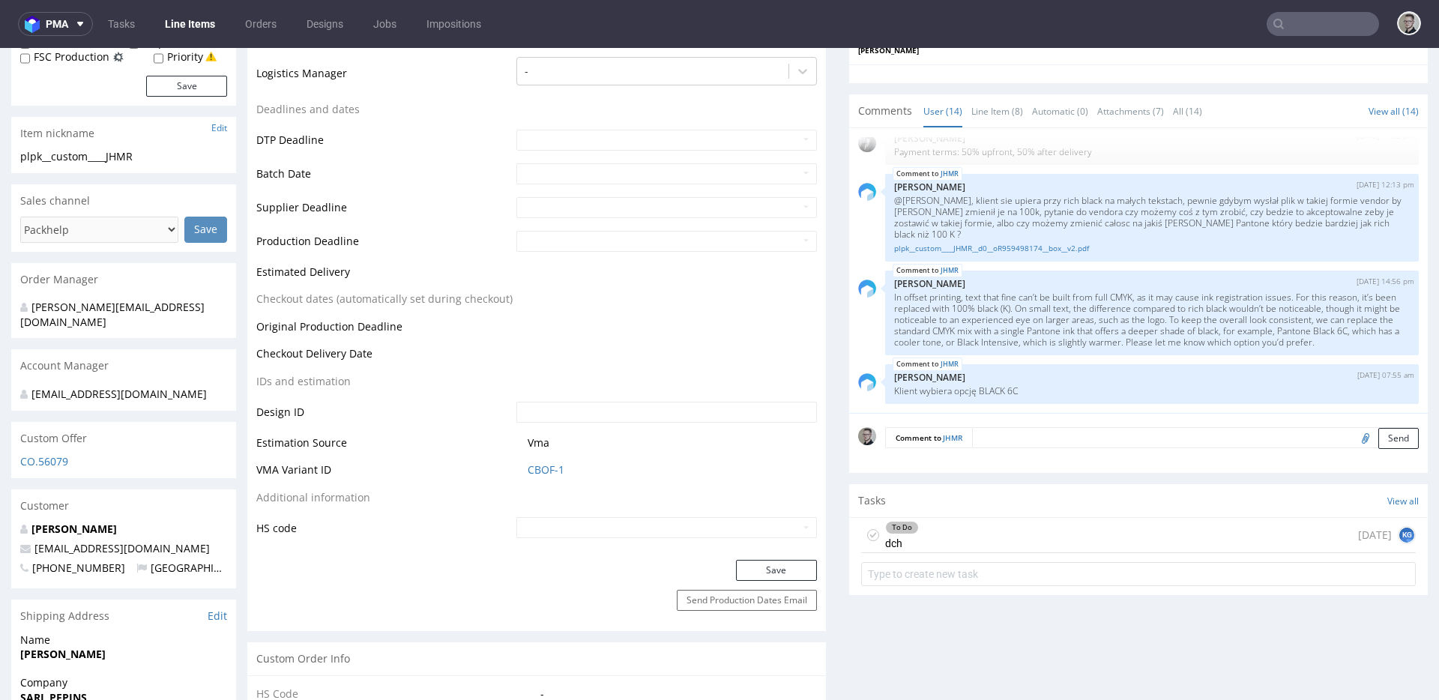
scroll to position [586, 0]
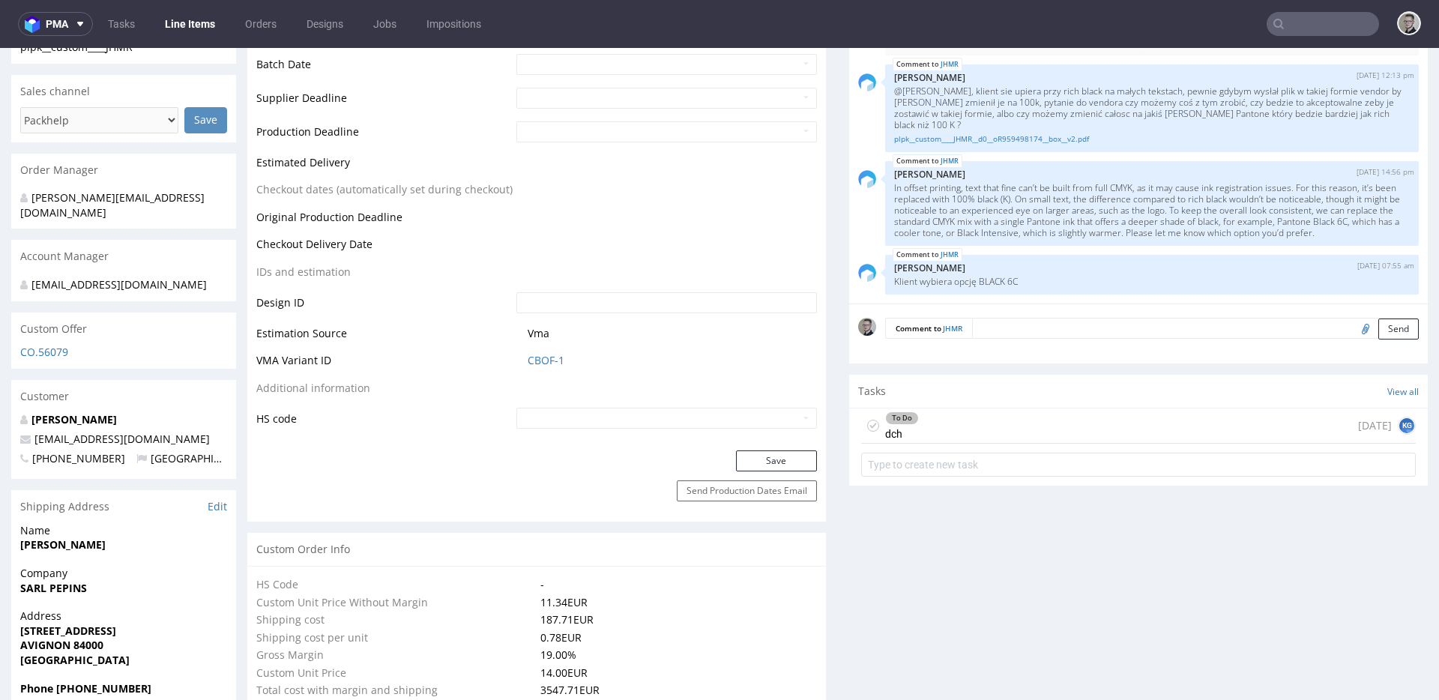
click at [948, 417] on div "To Do dch today KG" at bounding box center [1138, 425] width 555 height 35
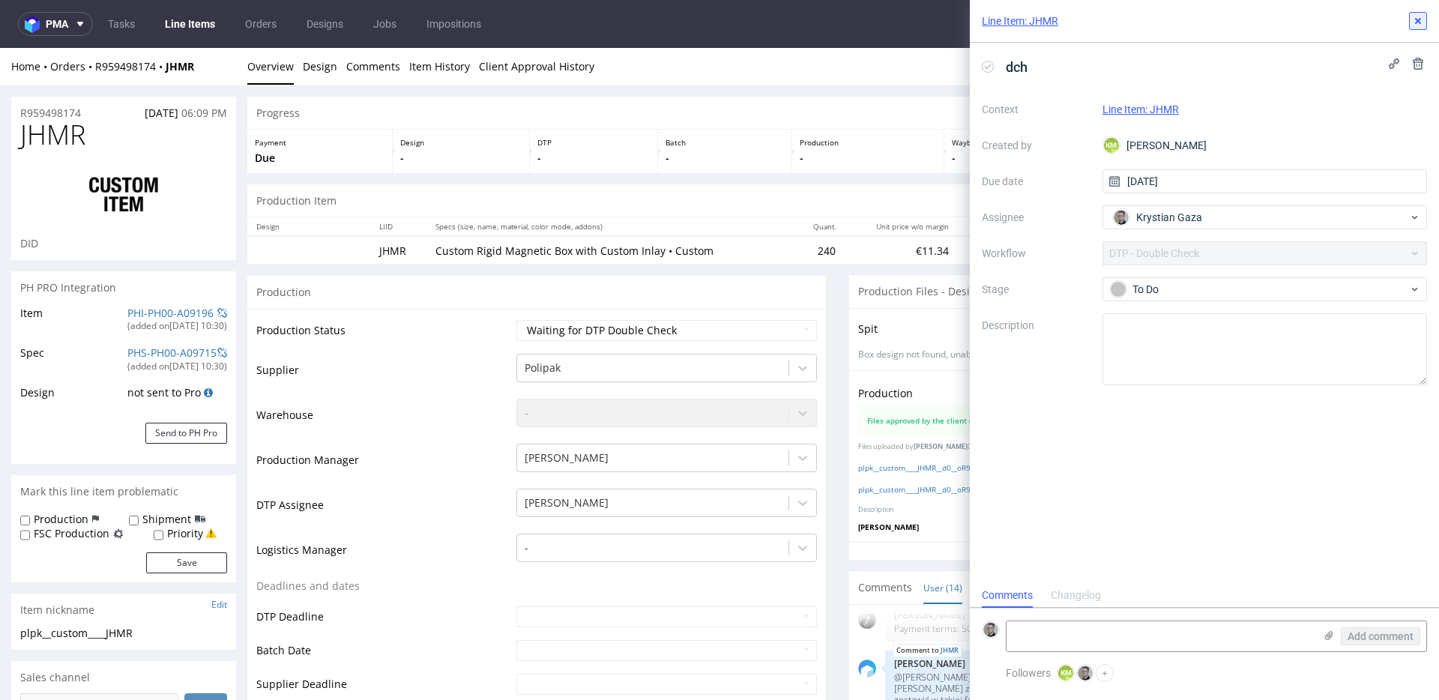
click at [1422, 16] on icon at bounding box center [1418, 21] width 12 height 12
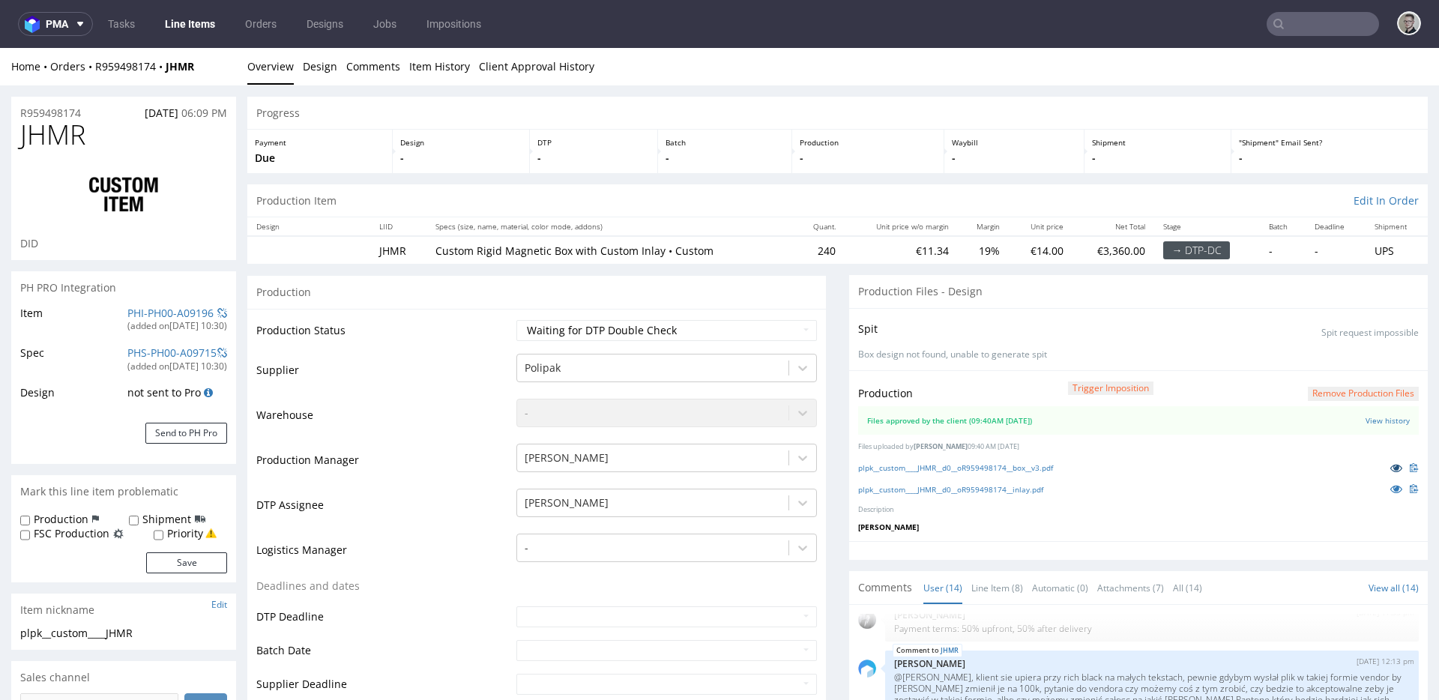
click at [1390, 465] on icon at bounding box center [1396, 467] width 12 height 10
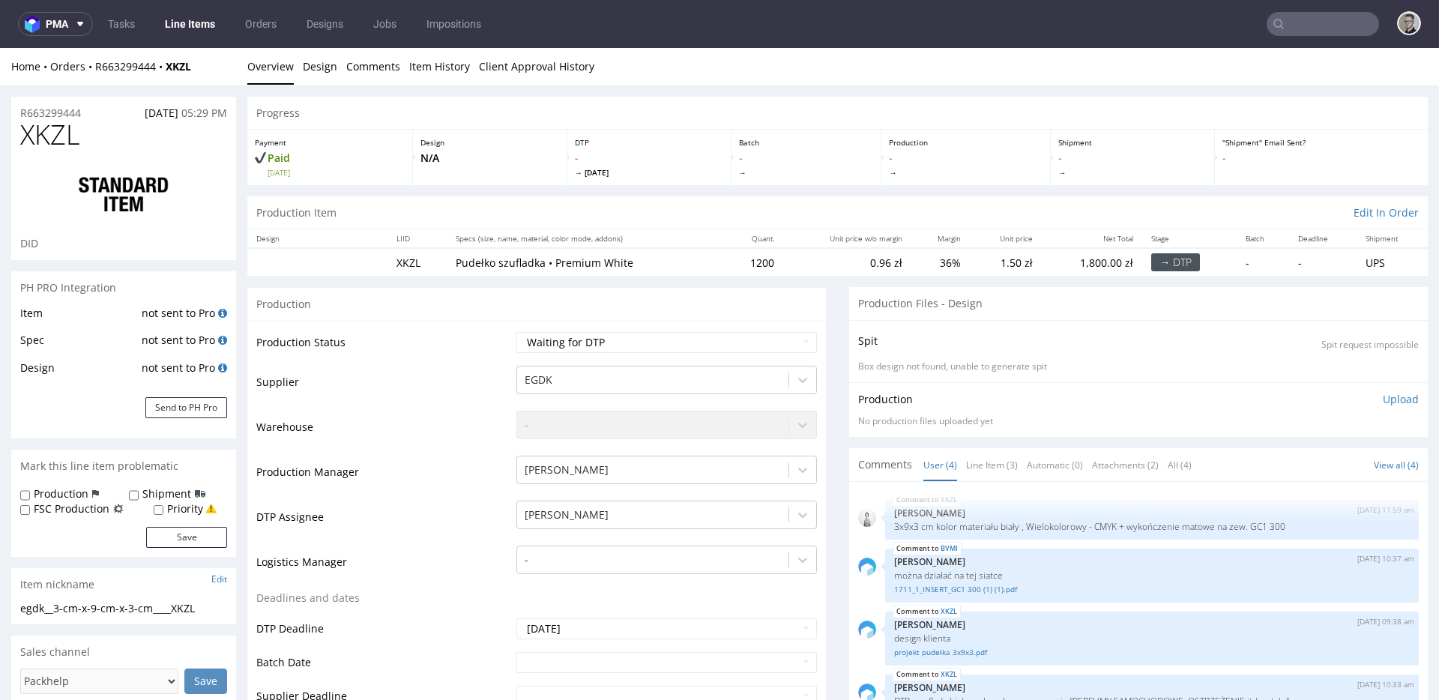
scroll to position [283, 0]
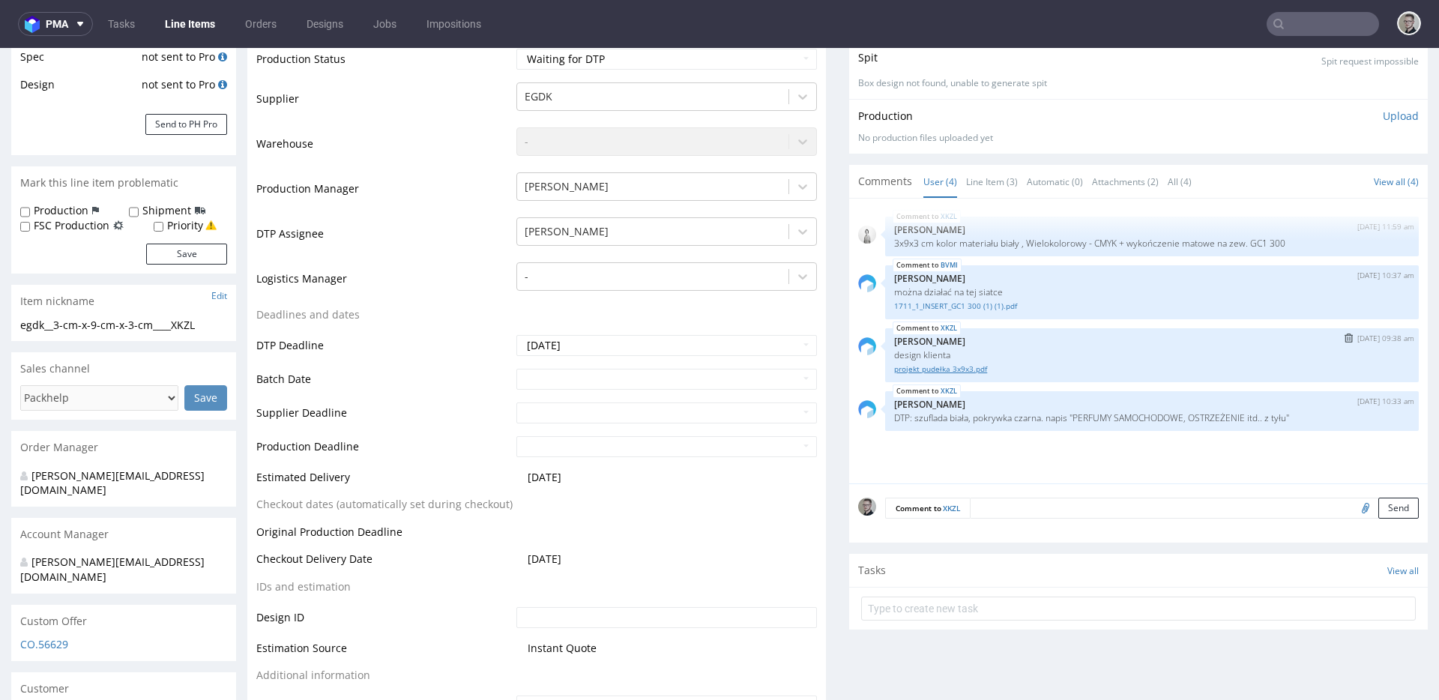
click at [956, 369] on link "projekt pudełka 3x9x3.pdf" at bounding box center [1152, 369] width 516 height 11
